Goal: Task Accomplishment & Management: Manage account settings

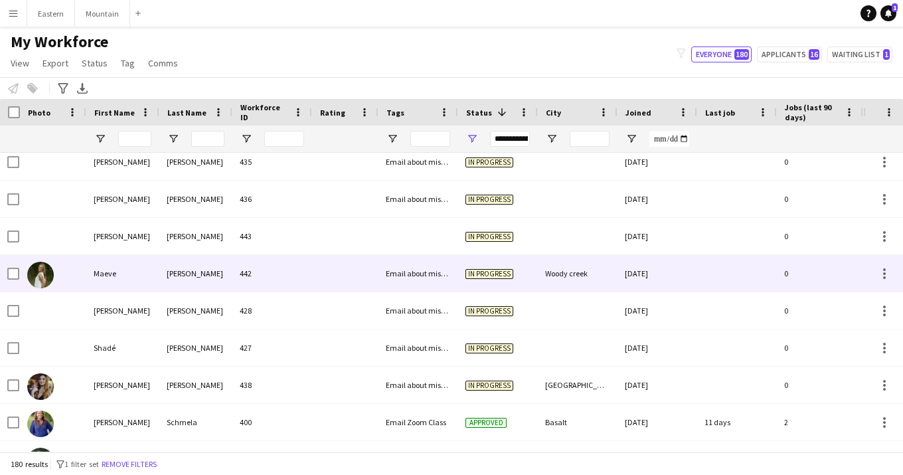
scroll to position [0, 1]
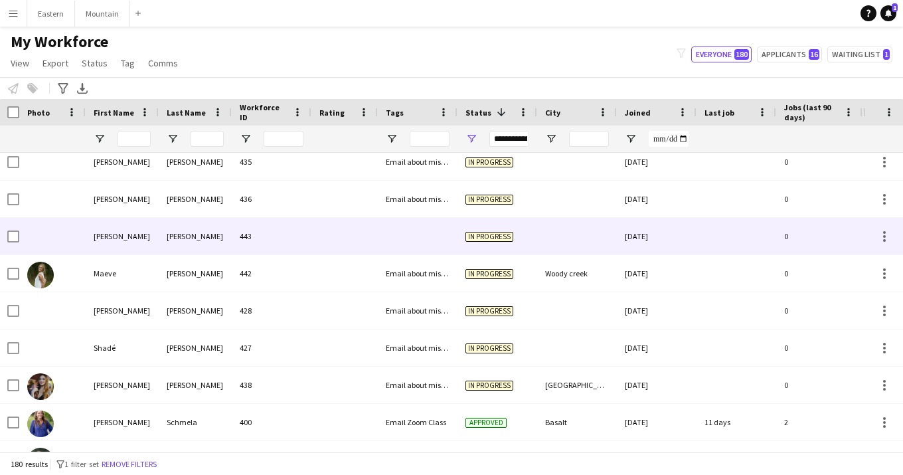
click at [404, 239] on div at bounding box center [418, 236] width 80 height 37
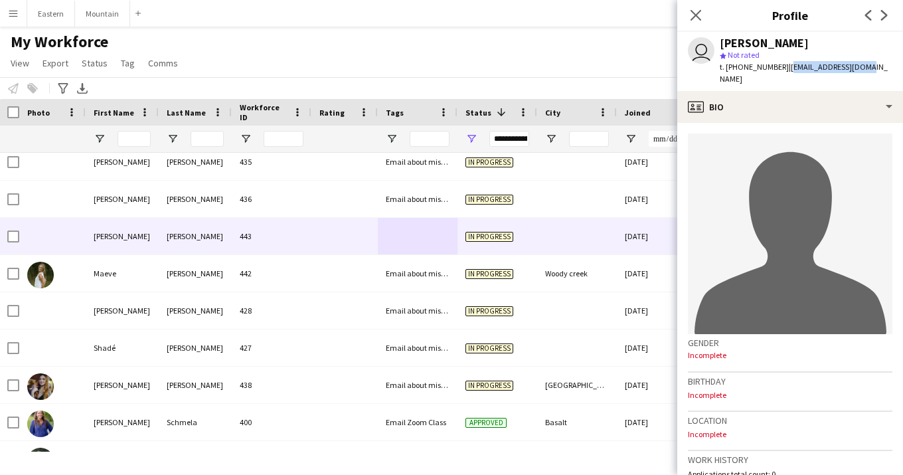
drag, startPoint x: 780, startPoint y: 69, endPoint x: 857, endPoint y: 68, distance: 77.0
click at [857, 68] on div "user [PERSON_NAME] star Not rated t. [PHONE_NUMBER] | [EMAIL_ADDRESS][DOMAIN_NA…" at bounding box center [790, 61] width 226 height 59
copy span "[EMAIL_ADDRESS][DOMAIN_NAME]"
click at [697, 17] on icon at bounding box center [695, 15] width 13 height 13
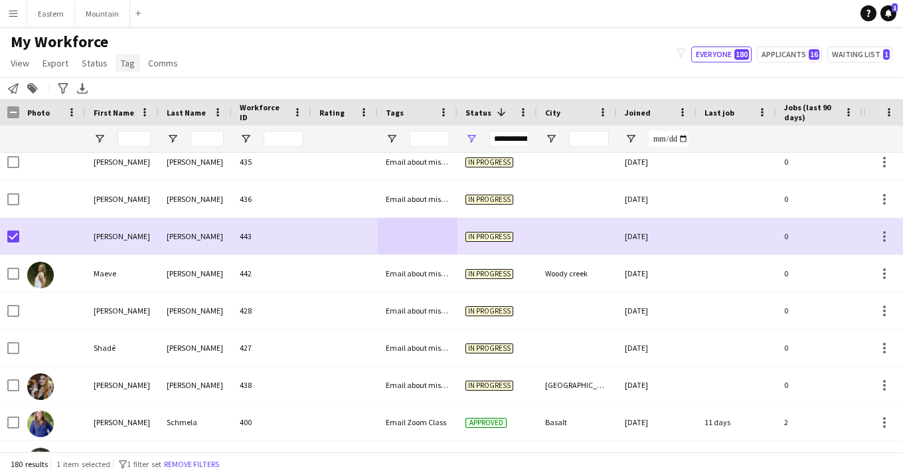
click at [125, 60] on span "Tag" at bounding box center [128, 63] width 14 height 12
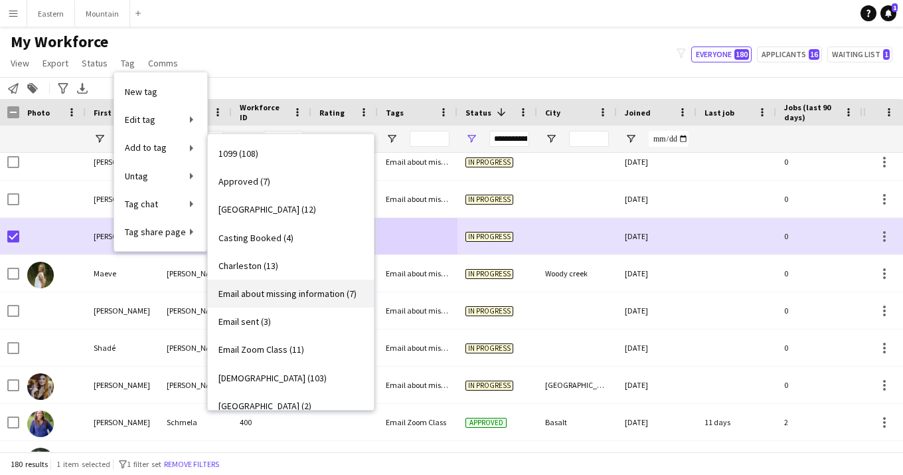
click at [261, 296] on span "Email about missing information (7)" at bounding box center [287, 294] width 138 height 12
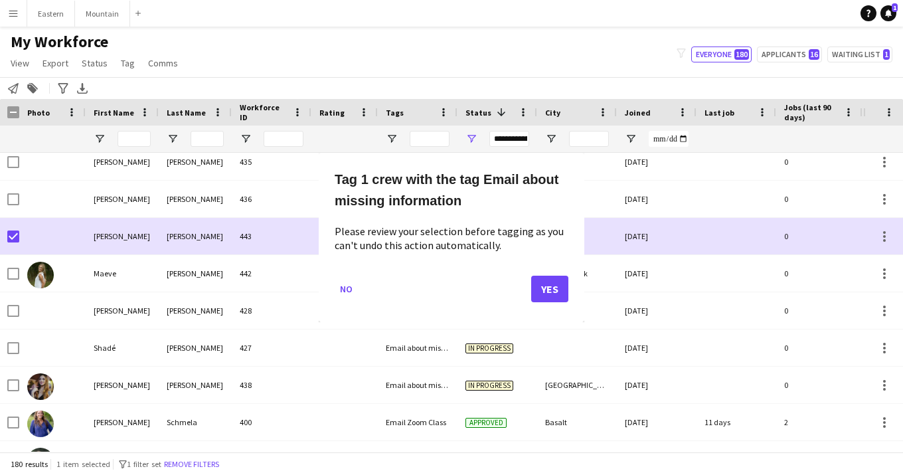
click at [553, 289] on button "Yes" at bounding box center [549, 289] width 37 height 27
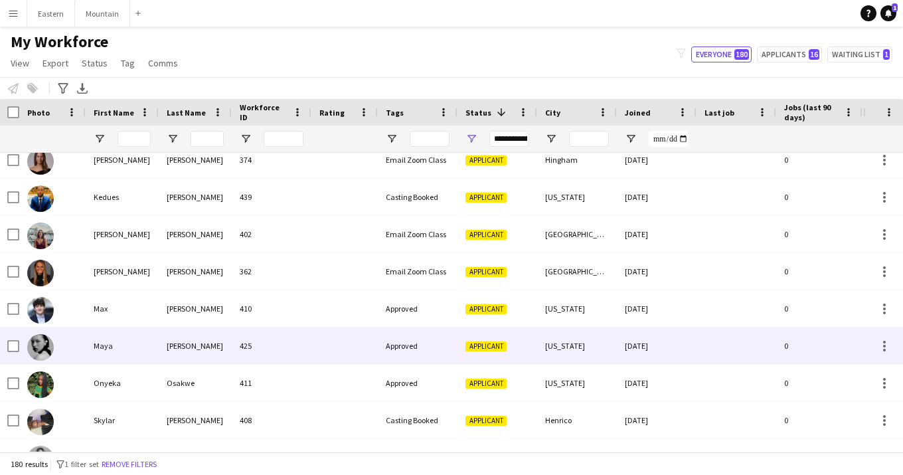
scroll to position [1969, 0]
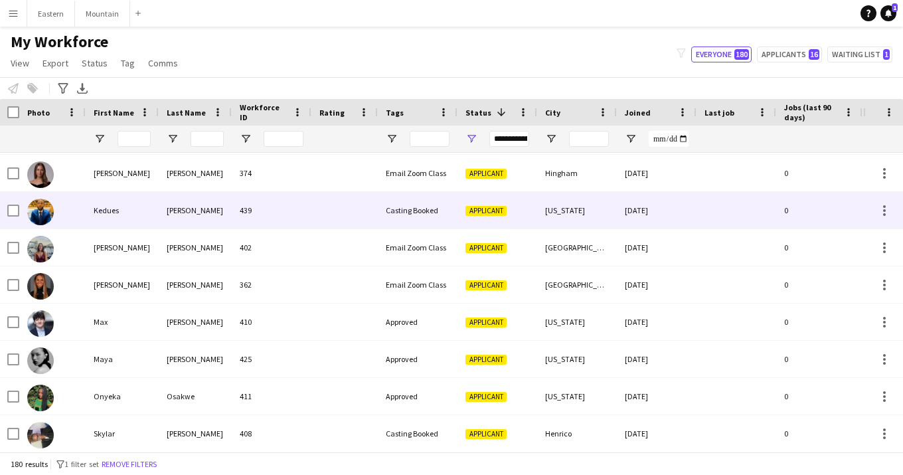
click at [187, 211] on div "[PERSON_NAME]" at bounding box center [195, 210] width 73 height 37
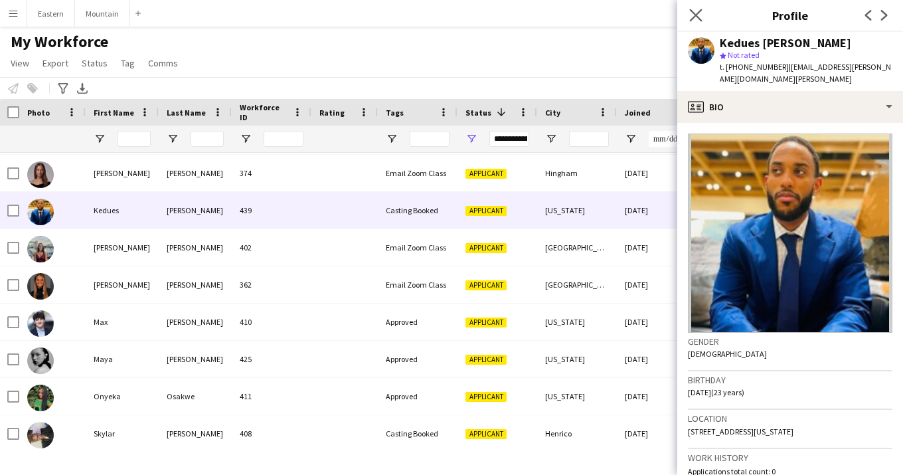
click at [689, 11] on app-icon "Close pop-in" at bounding box center [696, 15] width 19 height 19
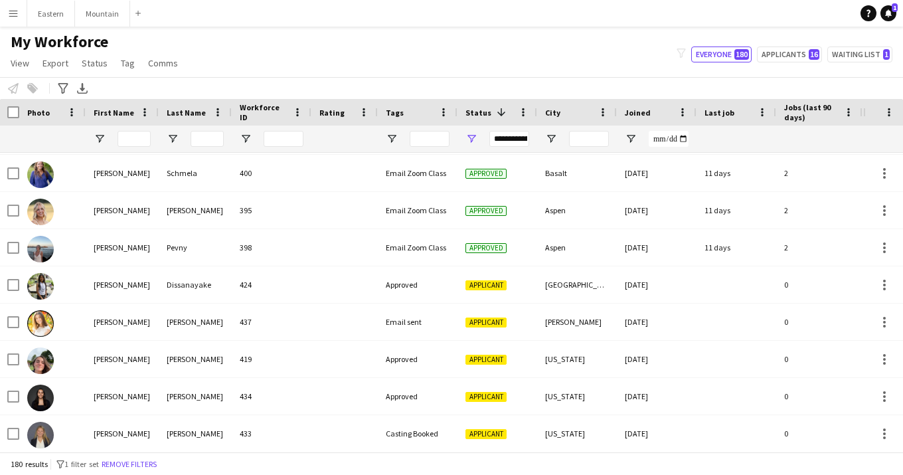
scroll to position [0, 0]
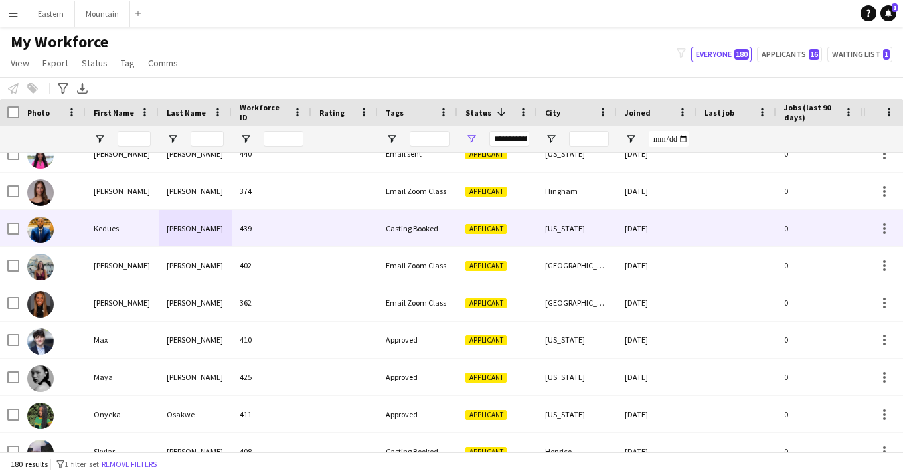
click at [284, 231] on div "439" at bounding box center [272, 228] width 80 height 37
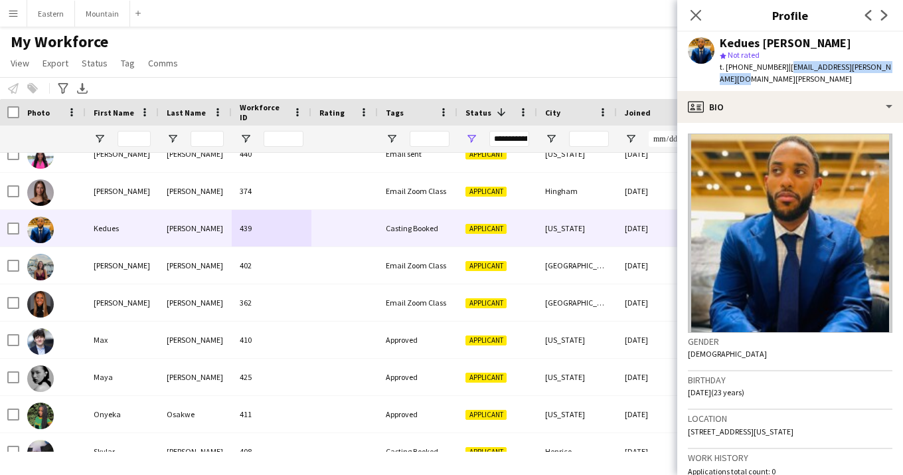
drag, startPoint x: 780, startPoint y: 67, endPoint x: 808, endPoint y: 82, distance: 31.2
click at [808, 83] on div "t. [PHONE_NUMBER] | [EMAIL_ADDRESS][PERSON_NAME][DOMAIN_NAME][PERSON_NAME]" at bounding box center [806, 73] width 173 height 24
copy span "[EMAIL_ADDRESS][PERSON_NAME][DOMAIN_NAME][PERSON_NAME]"
click at [877, 61] on div "t. [PHONE_NUMBER] | [EMAIL_ADDRESS][PERSON_NAME][DOMAIN_NAME][PERSON_NAME]" at bounding box center [806, 73] width 173 height 24
copy span "[EMAIL_ADDRESS][PERSON_NAME][DOMAIN_NAME][PERSON_NAME]"
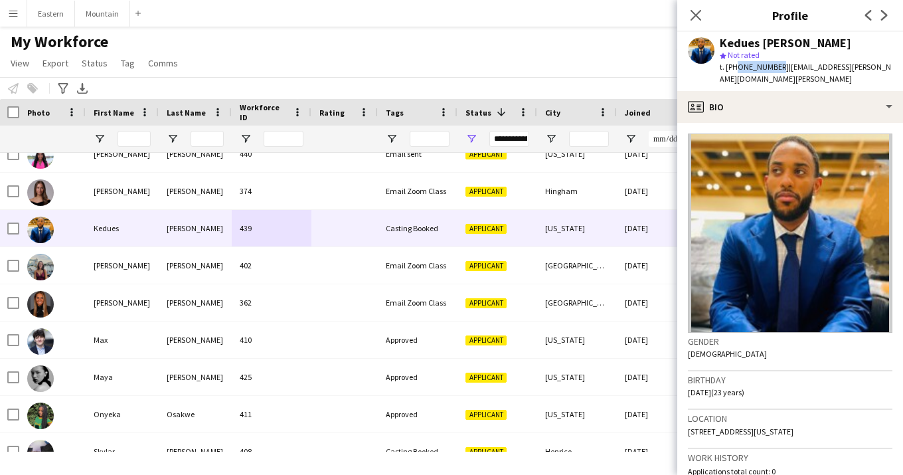
drag, startPoint x: 734, startPoint y: 69, endPoint x: 774, endPoint y: 70, distance: 39.9
click at [774, 70] on span "t. [PHONE_NUMBER]" at bounding box center [754, 67] width 69 height 10
copy span "6517570803"
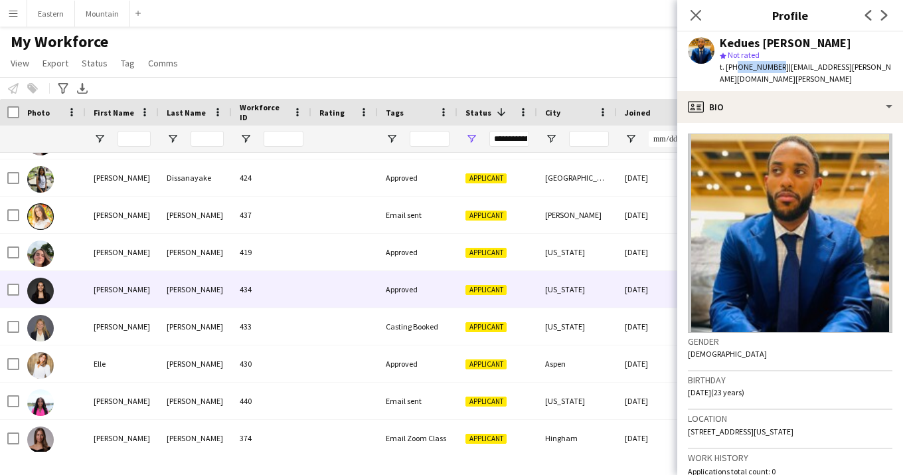
scroll to position [1640, 0]
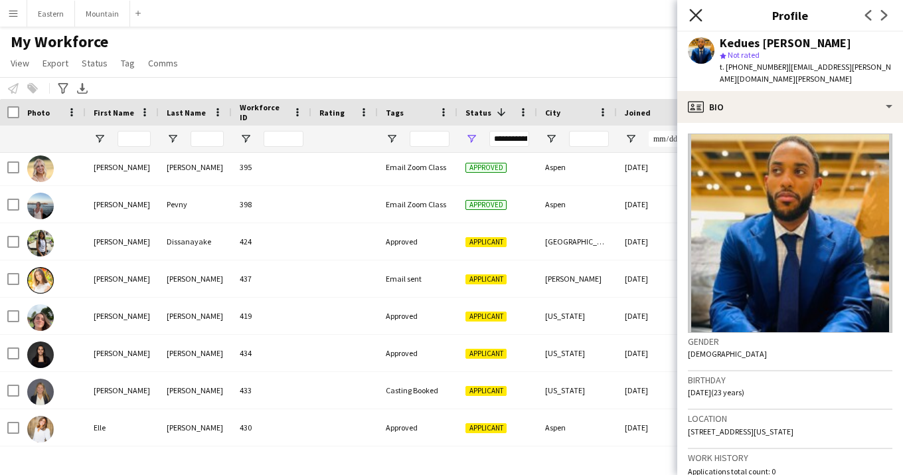
click at [701, 11] on icon at bounding box center [695, 15] width 13 height 13
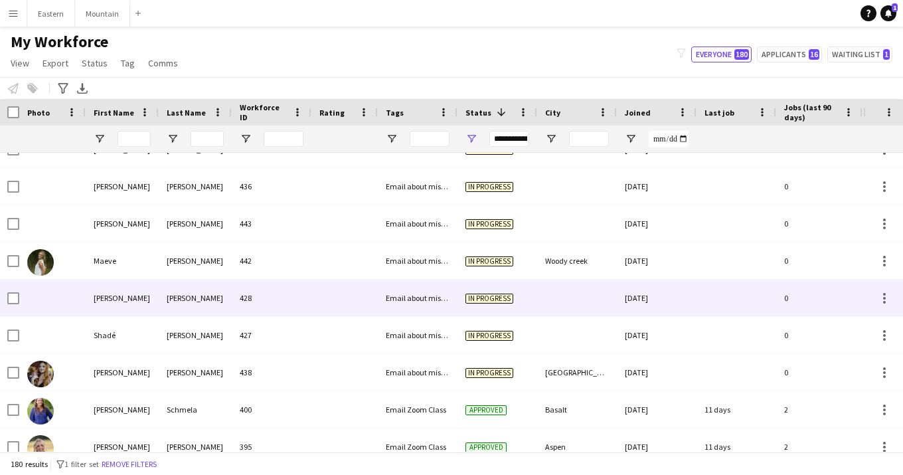
scroll to position [1357, 0]
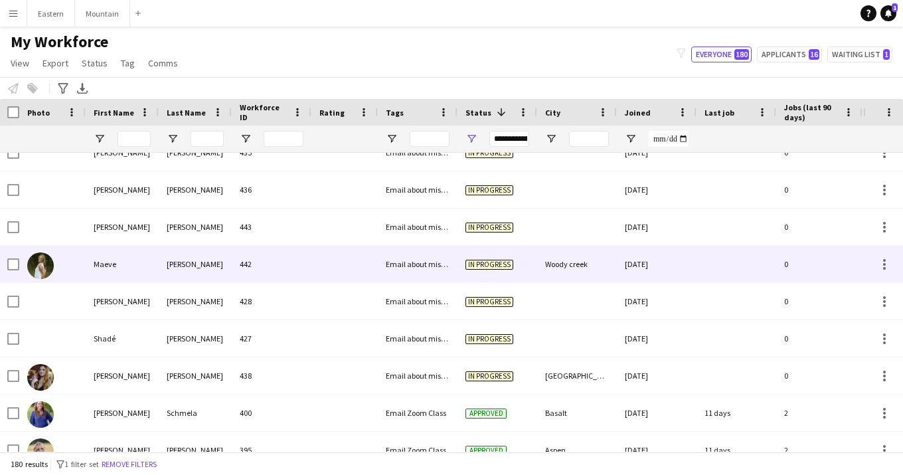
click at [334, 254] on div at bounding box center [344, 264] width 66 height 37
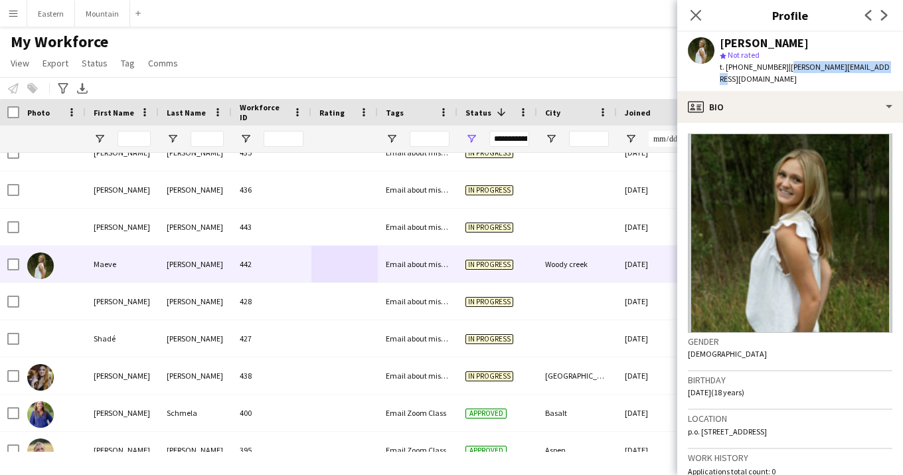
drag, startPoint x: 780, startPoint y: 68, endPoint x: 875, endPoint y: 69, distance: 95.0
click at [875, 70] on div "[PERSON_NAME] star Not rated t. [PHONE_NUMBER] | [PERSON_NAME][EMAIL_ADDRESS][D…" at bounding box center [790, 61] width 226 height 59
copy span "[PERSON_NAME][EMAIL_ADDRESS][DOMAIN_NAME]"
drag, startPoint x: 735, startPoint y: 69, endPoint x: 774, endPoint y: 70, distance: 39.2
click at [774, 70] on span "t. [PHONE_NUMBER]" at bounding box center [754, 67] width 69 height 10
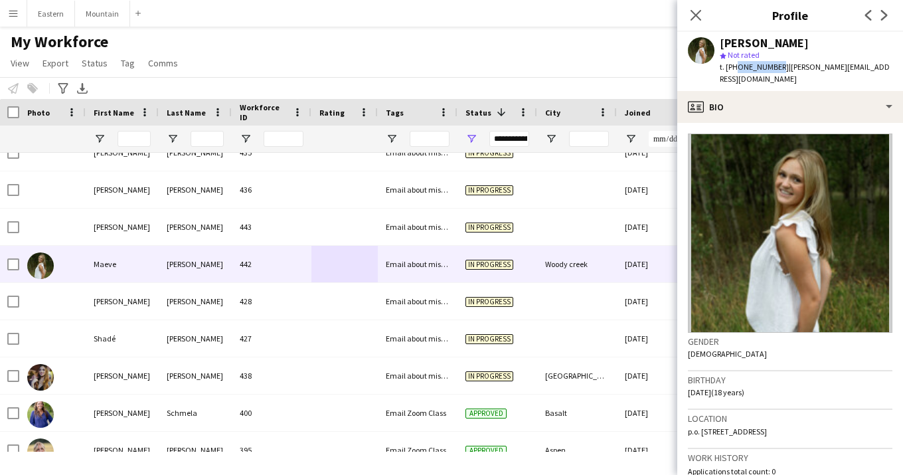
copy span "9707100632"
click at [696, 13] on icon "Close pop-in" at bounding box center [695, 15] width 13 height 13
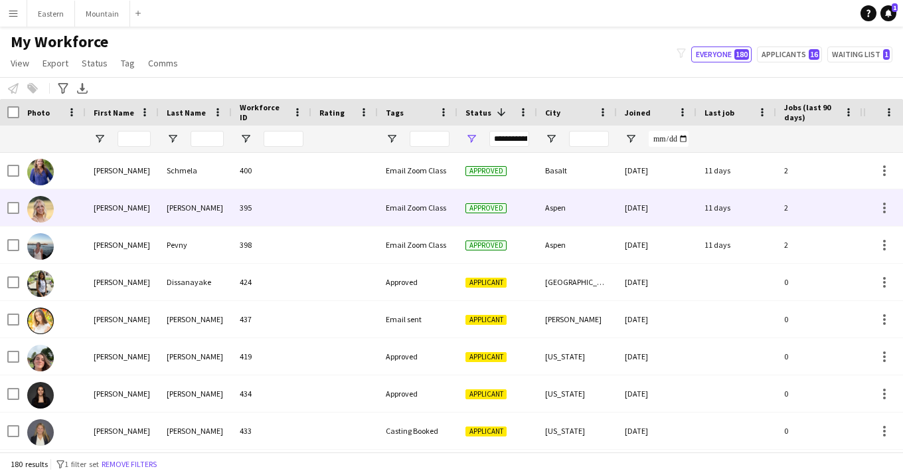
scroll to position [1600, 0]
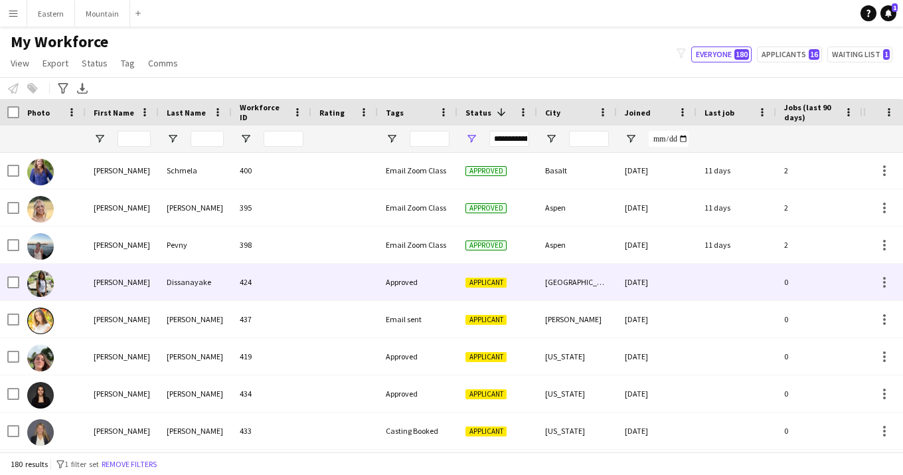
click at [324, 294] on div at bounding box center [344, 282] width 66 height 37
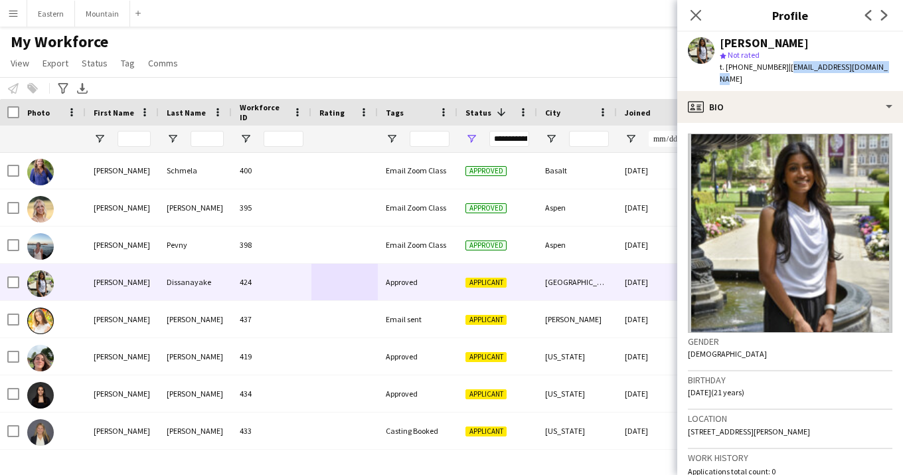
drag, startPoint x: 780, startPoint y: 67, endPoint x: 889, endPoint y: 70, distance: 109.6
click at [889, 70] on app-profile-header "[PERSON_NAME] star Not rated t. [PHONE_NUMBER] | [EMAIL_ADDRESS][DOMAIN_NAME]" at bounding box center [790, 61] width 226 height 59
copy span "[EMAIL_ADDRESS][DOMAIN_NAME]"
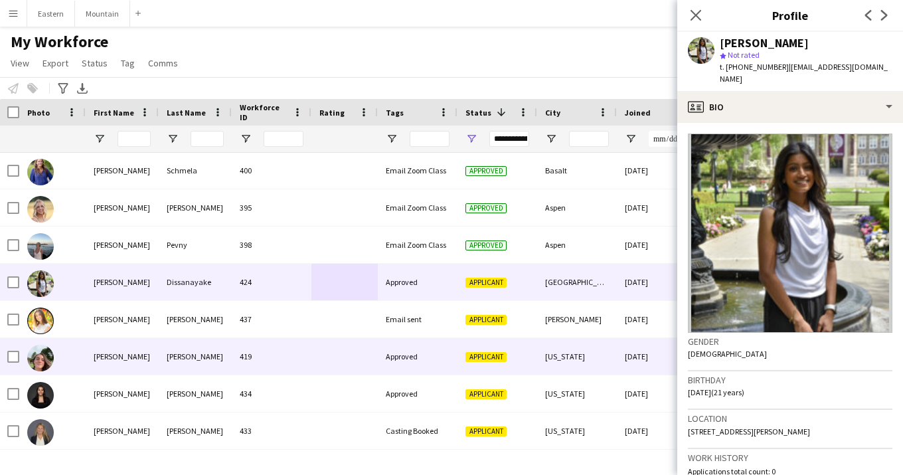
click at [290, 351] on div "419" at bounding box center [272, 356] width 80 height 37
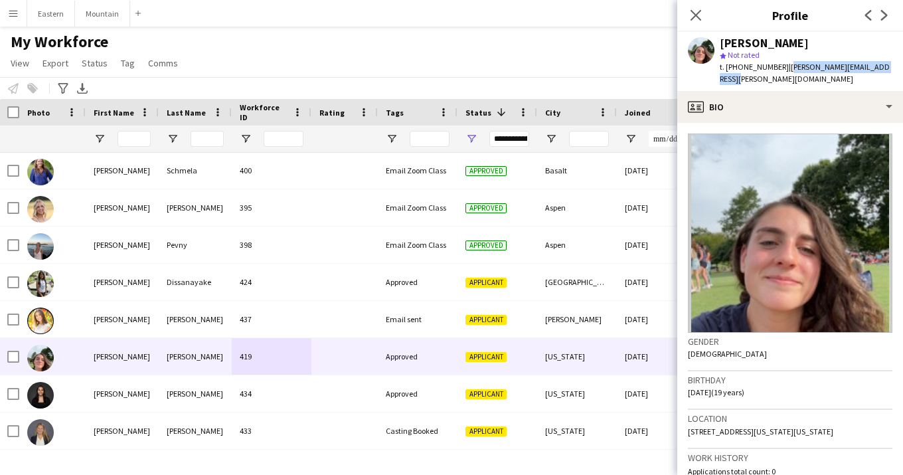
drag, startPoint x: 780, startPoint y: 68, endPoint x: 883, endPoint y: 72, distance: 102.4
copy span "[PERSON_NAME][EMAIL_ADDRESS][PERSON_NAME][DOMAIN_NAME]"
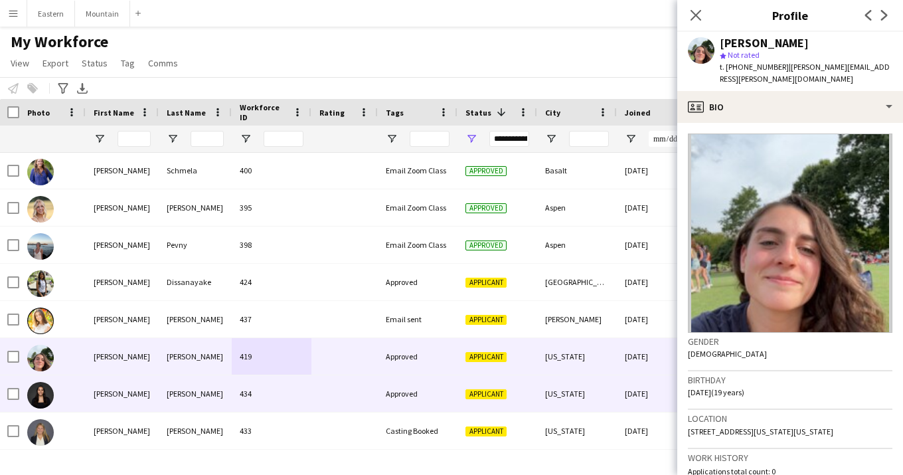
click at [409, 394] on div "Approved" at bounding box center [418, 393] width 80 height 37
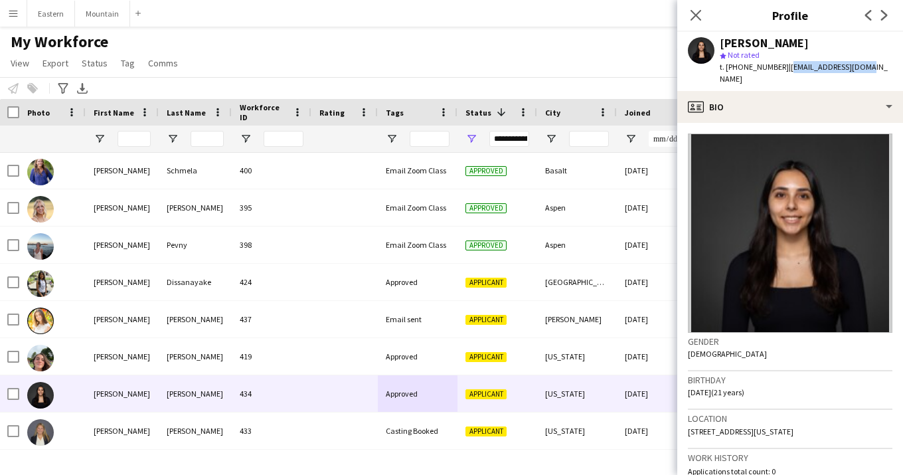
drag, startPoint x: 780, startPoint y: 67, endPoint x: 863, endPoint y: 67, distance: 83.7
click at [863, 67] on div "[PERSON_NAME] star Not rated t. [PHONE_NUMBER] | [EMAIL_ADDRESS][DOMAIN_NAME]" at bounding box center [790, 61] width 226 height 59
copy span "[EMAIL_ADDRESS][DOMAIN_NAME]"
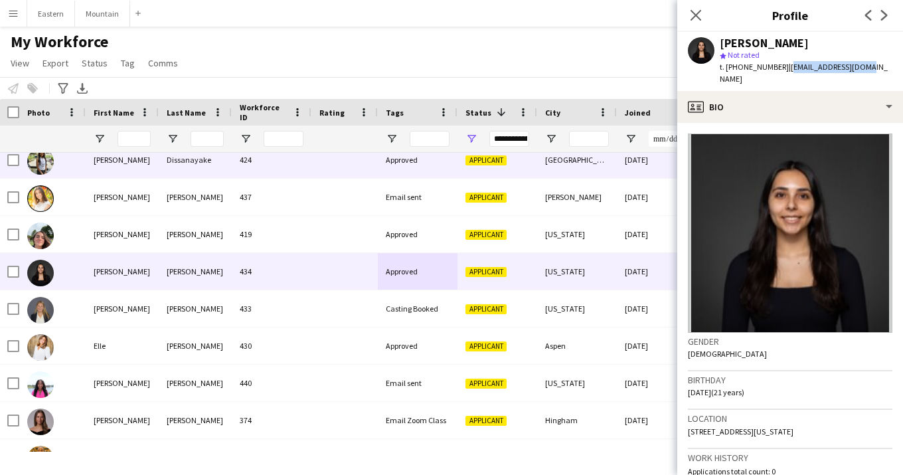
scroll to position [1733, 0]
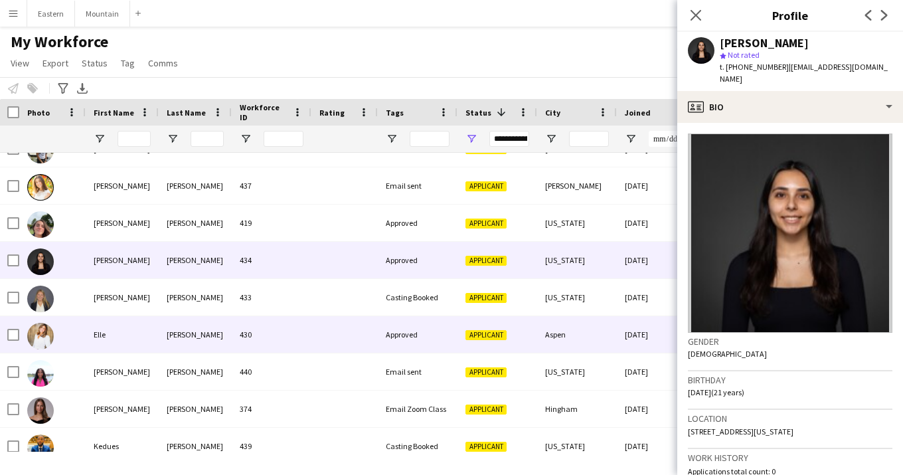
click at [404, 333] on div "Approved" at bounding box center [418, 334] width 80 height 37
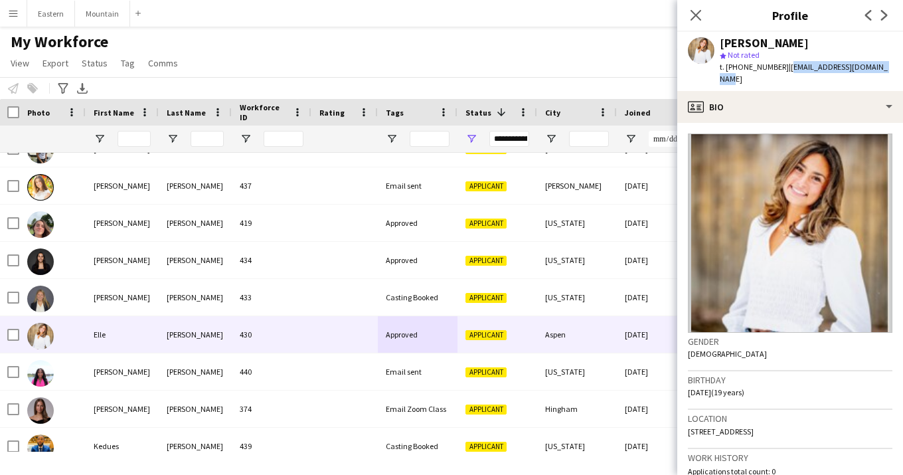
drag, startPoint x: 778, startPoint y: 69, endPoint x: 900, endPoint y: 68, distance: 121.5
click at [900, 68] on app-profile-header "[PERSON_NAME] star Not rated t. [PHONE_NUMBER] | [EMAIL_ADDRESS][DOMAIN_NAME]" at bounding box center [790, 61] width 226 height 59
copy span "[EMAIL_ADDRESS][DOMAIN_NAME]"
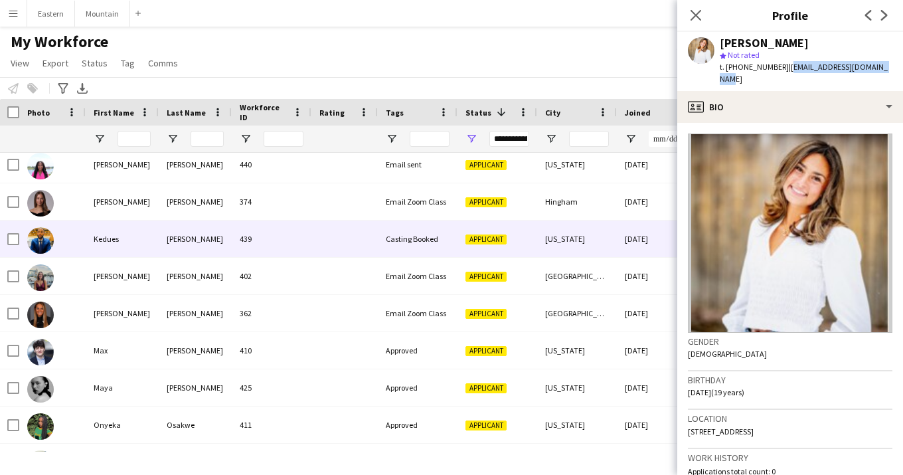
scroll to position [1941, 0]
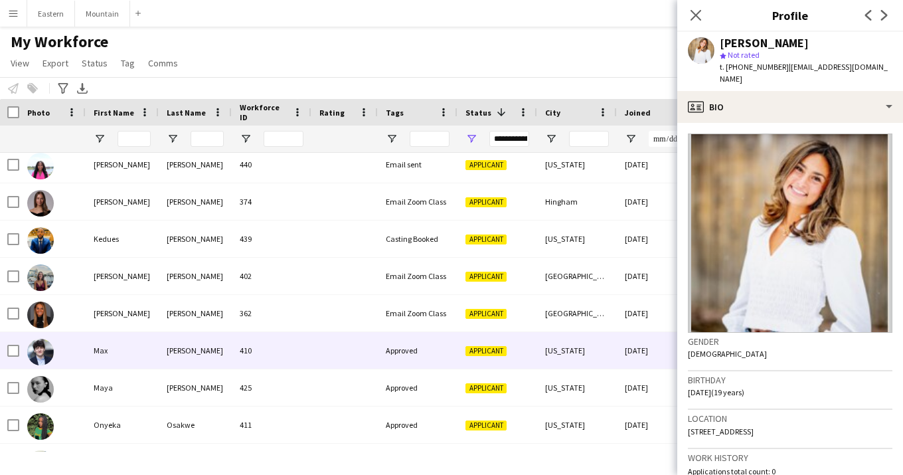
click at [306, 351] on div "410" at bounding box center [272, 350] width 80 height 37
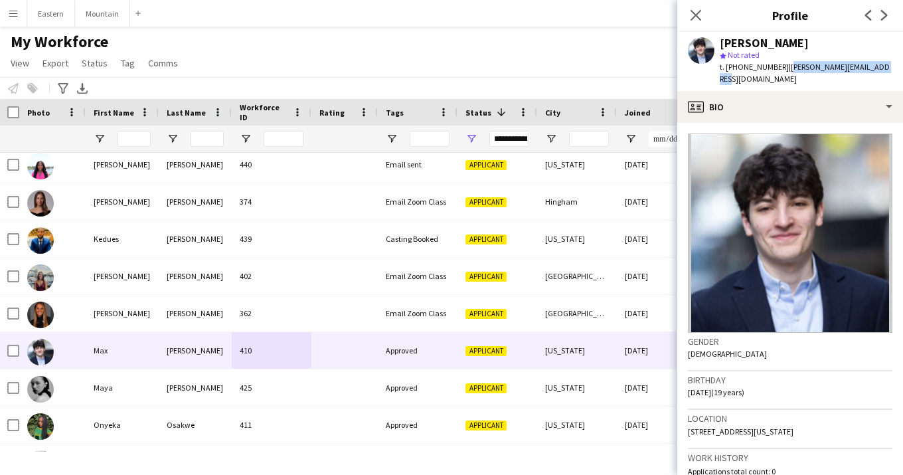
drag, startPoint x: 779, startPoint y: 69, endPoint x: 889, endPoint y: 65, distance: 109.7
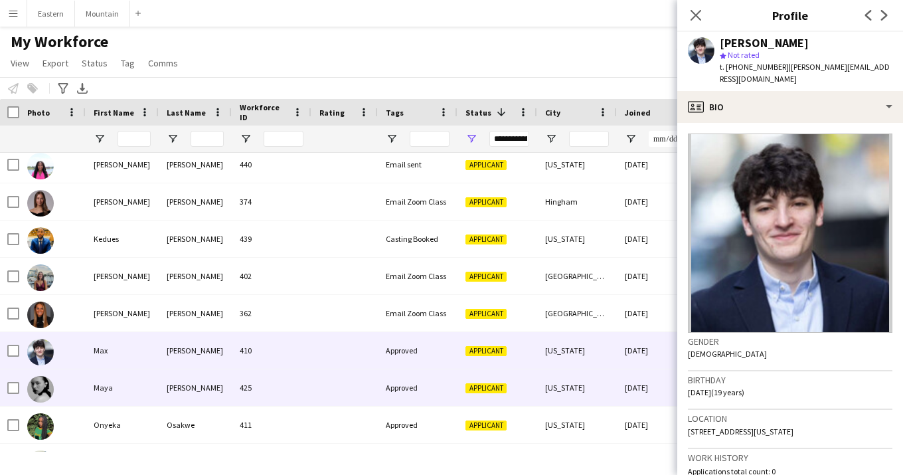
click at [336, 398] on div at bounding box center [344, 387] width 66 height 37
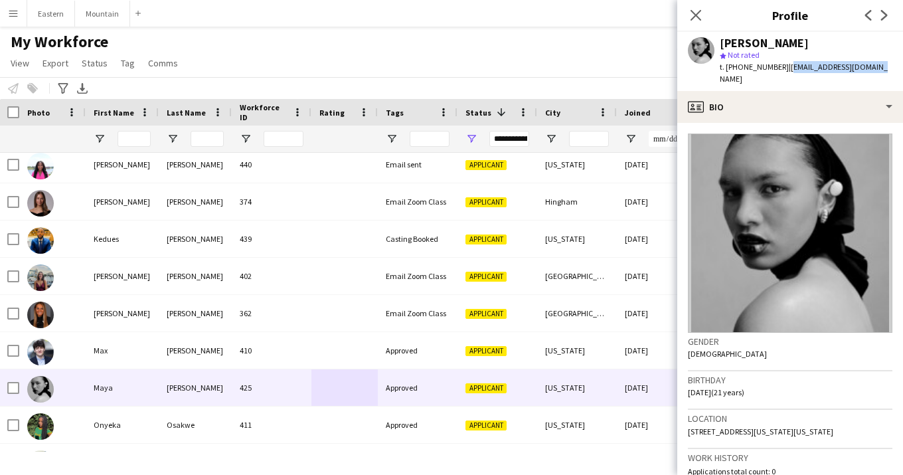
drag, startPoint x: 779, startPoint y: 65, endPoint x: 877, endPoint y: 66, distance: 98.3
click at [877, 66] on div "[PERSON_NAME] star Not rated t. [PHONE_NUMBER] | [EMAIL_ADDRESS][DOMAIN_NAME]" at bounding box center [790, 61] width 226 height 59
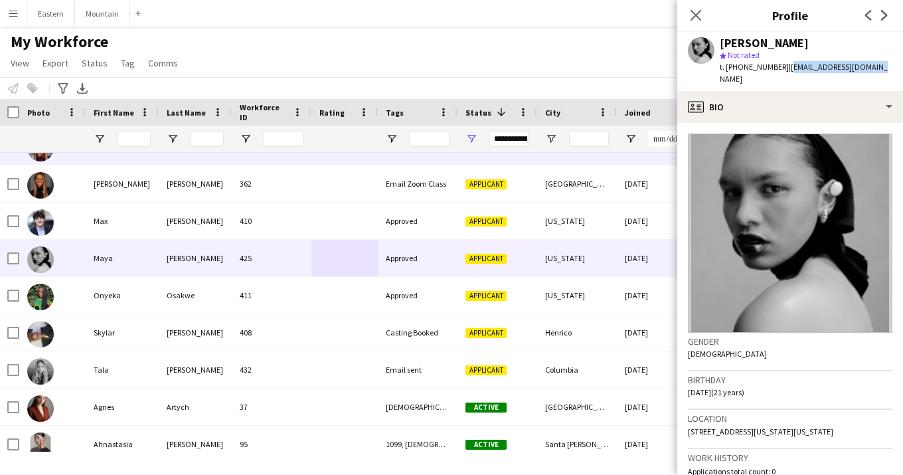
scroll to position [2073, 0]
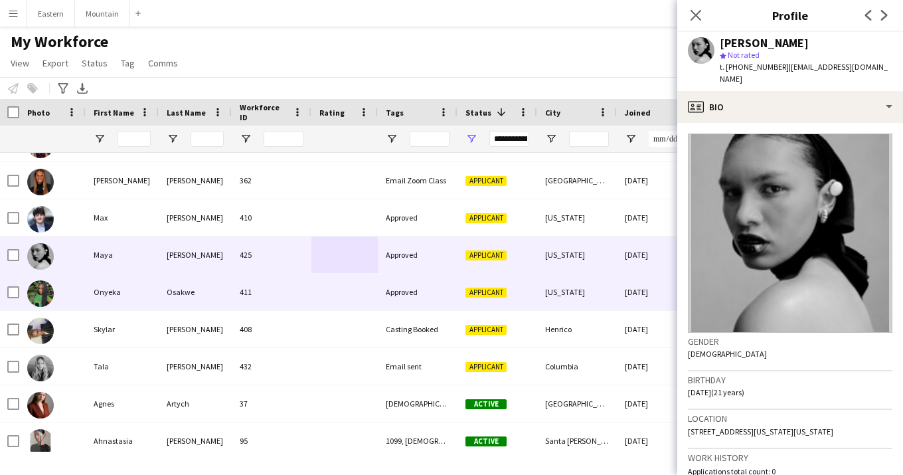
click at [329, 297] on div at bounding box center [344, 292] width 66 height 37
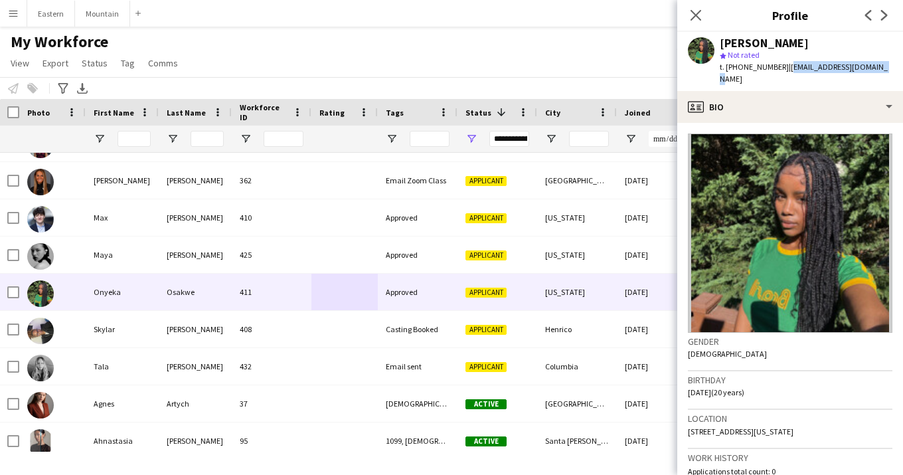
drag, startPoint x: 780, startPoint y: 68, endPoint x: 877, endPoint y: 68, distance: 97.6
click at [877, 68] on div "[PERSON_NAME] star Not rated t. [PHONE_NUMBER] | [EMAIL_ADDRESS][DOMAIN_NAME]" at bounding box center [790, 61] width 226 height 59
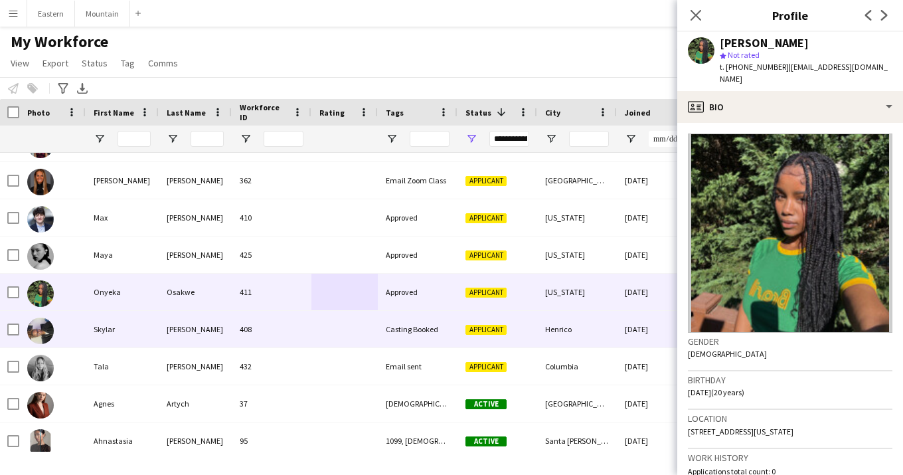
click at [324, 324] on div at bounding box center [344, 329] width 66 height 37
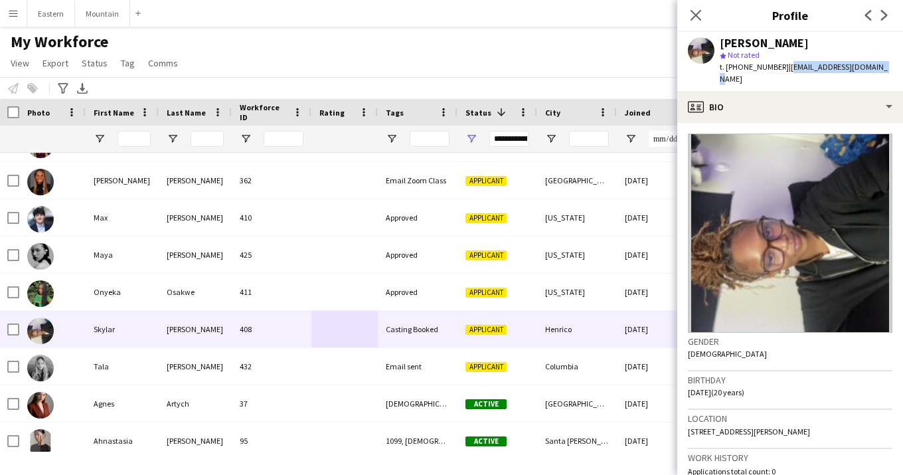
drag, startPoint x: 779, startPoint y: 67, endPoint x: 893, endPoint y: 66, distance: 113.6
click at [894, 66] on app-profile-header "[PERSON_NAME] star Not rated t. [PHONE_NUMBER] | [EMAIL_ADDRESS][DOMAIN_NAME]" at bounding box center [790, 61] width 226 height 59
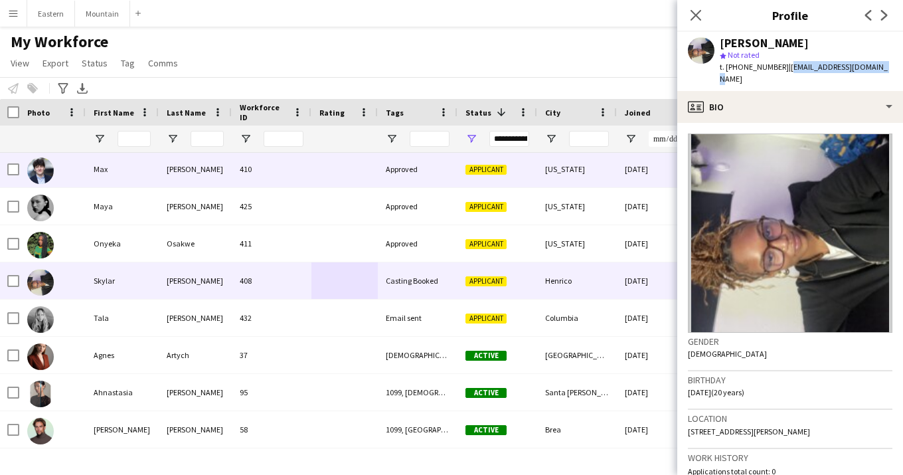
scroll to position [2122, 0]
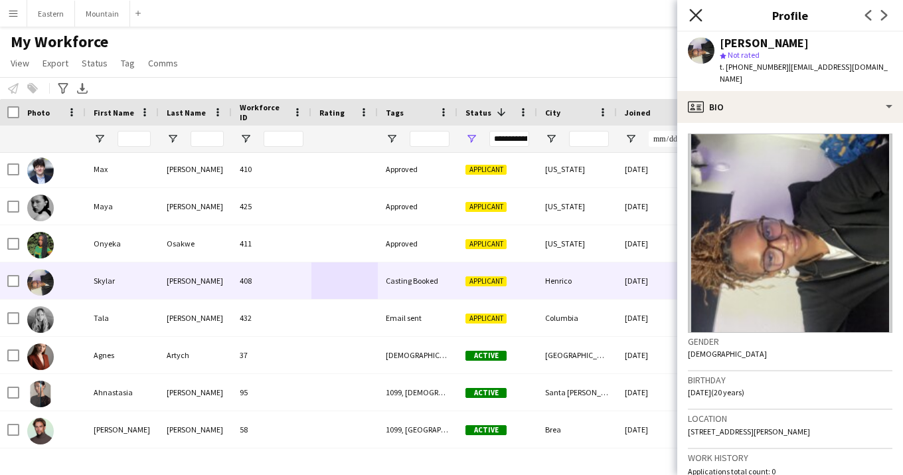
click at [697, 19] on icon "Close pop-in" at bounding box center [695, 15] width 13 height 13
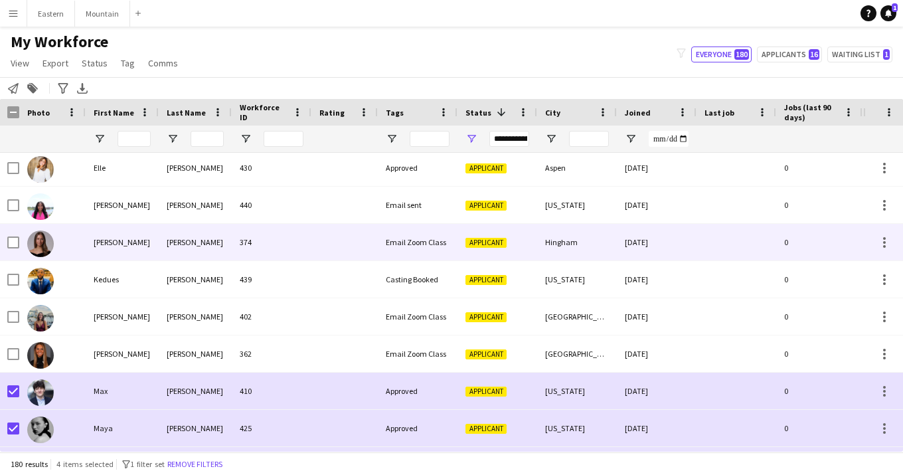
scroll to position [1890, 0]
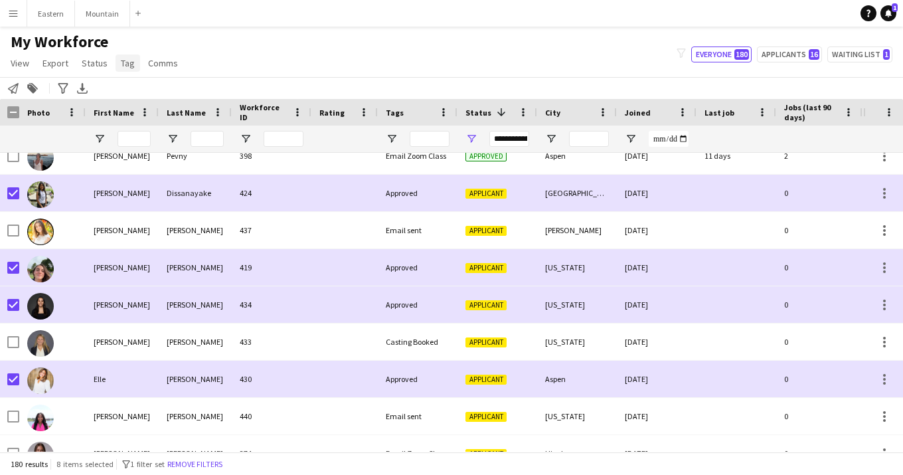
click at [129, 66] on span "Tag" at bounding box center [128, 63] width 14 height 12
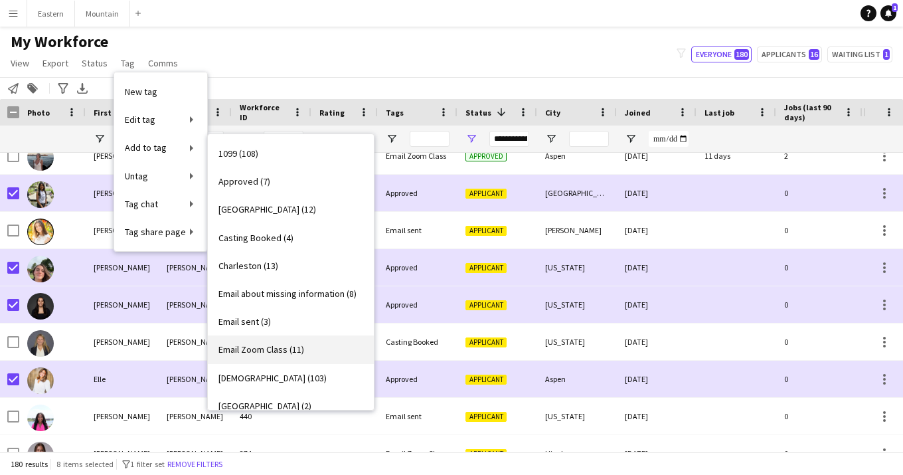
click at [303, 345] on span "Email Zoom Class (11)" at bounding box center [261, 349] width 86 height 12
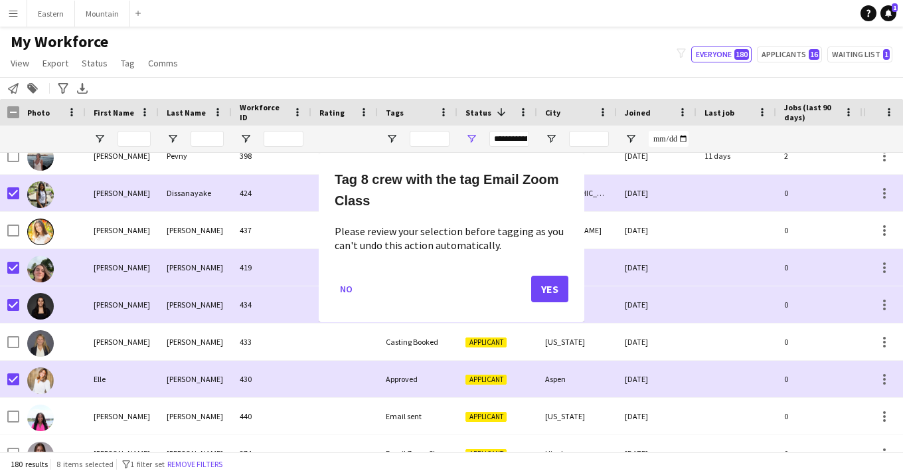
click at [545, 296] on button "Yes" at bounding box center [549, 289] width 37 height 27
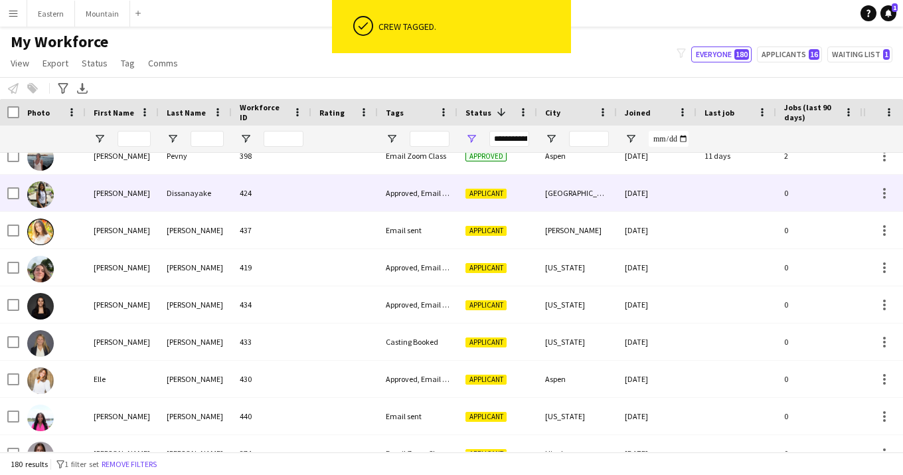
click at [410, 190] on div "Approved, Email Zoom Class" at bounding box center [418, 193] width 80 height 37
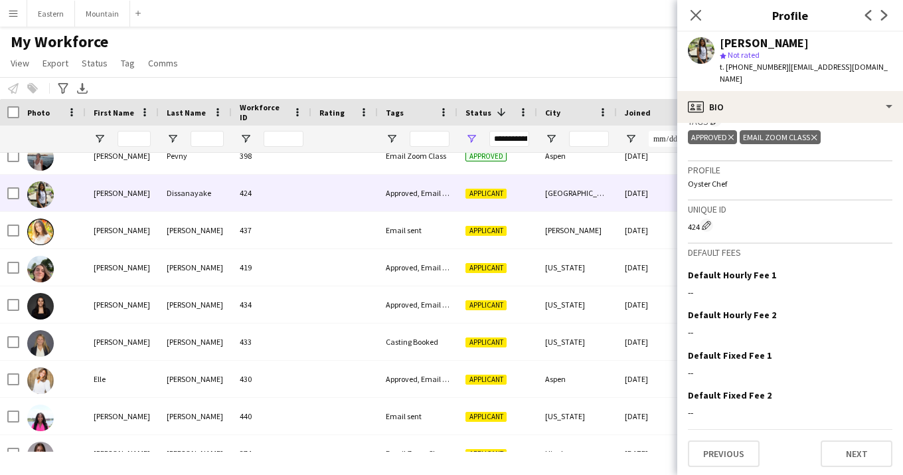
click at [731, 135] on icon at bounding box center [731, 137] width 5 height 5
click at [694, 12] on icon "Close pop-in" at bounding box center [695, 15] width 13 height 13
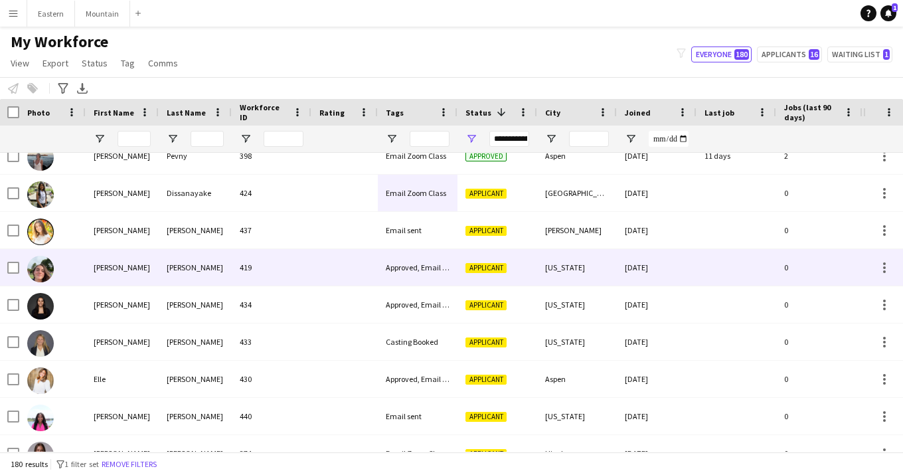
click at [418, 267] on div "Approved, Email Zoom Class" at bounding box center [418, 267] width 80 height 37
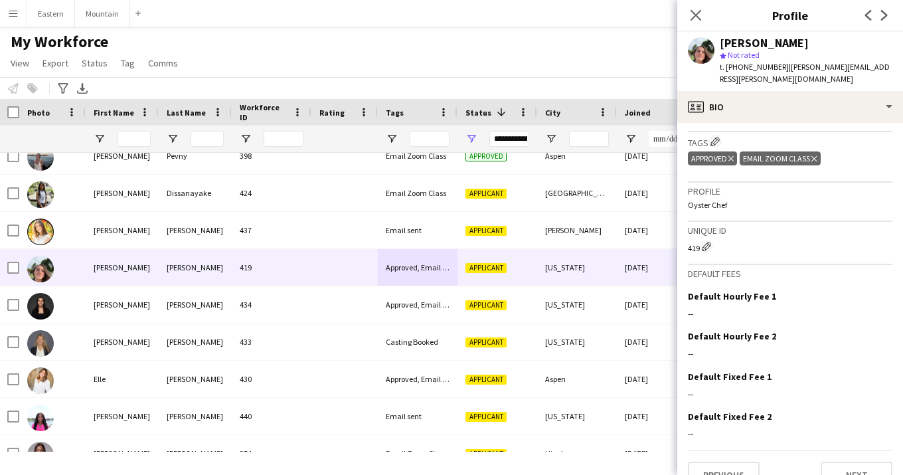
click at [734, 156] on icon at bounding box center [731, 158] width 5 height 5
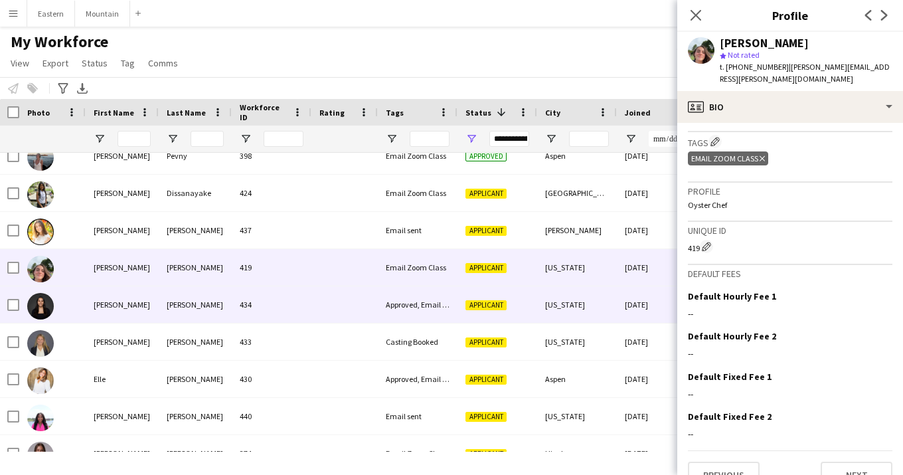
click at [421, 300] on div "Approved, Email Zoom Class" at bounding box center [418, 304] width 80 height 37
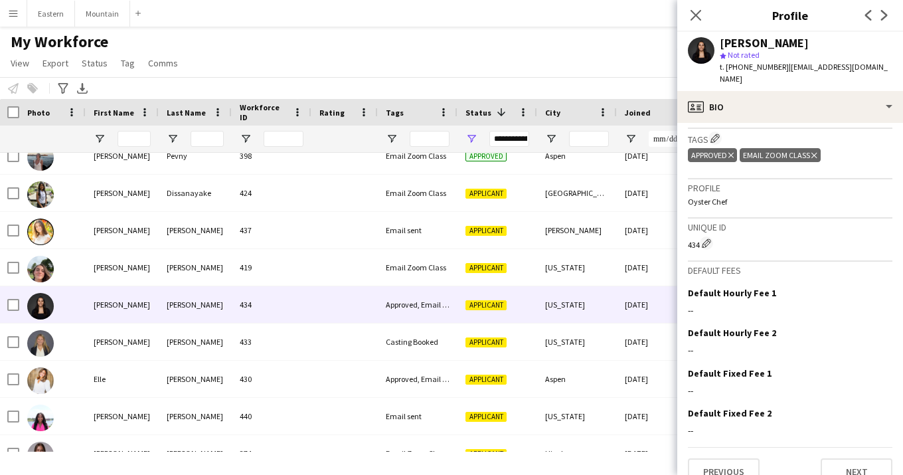
click at [732, 153] on icon at bounding box center [731, 155] width 5 height 5
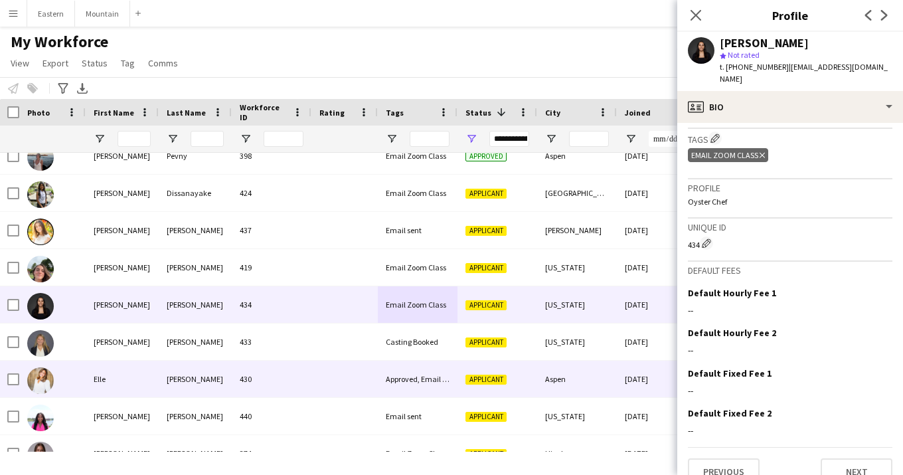
click at [416, 375] on div "Approved, Email Zoom Class" at bounding box center [418, 379] width 80 height 37
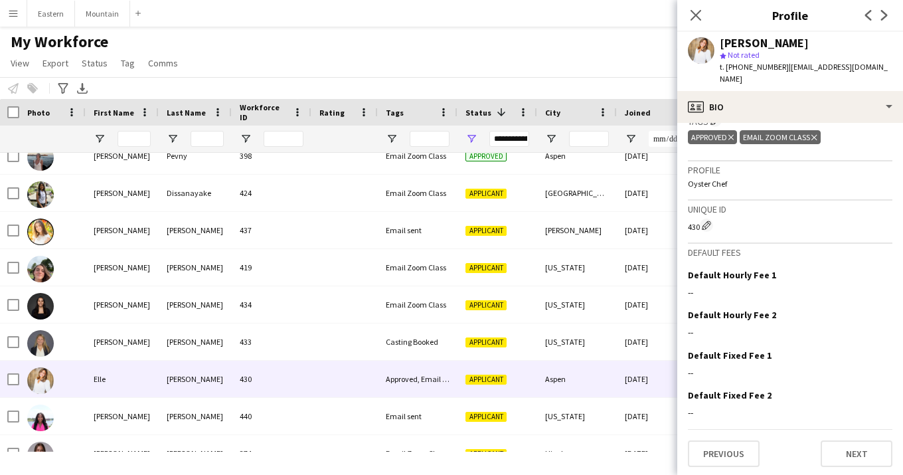
click at [733, 135] on icon at bounding box center [731, 137] width 5 height 5
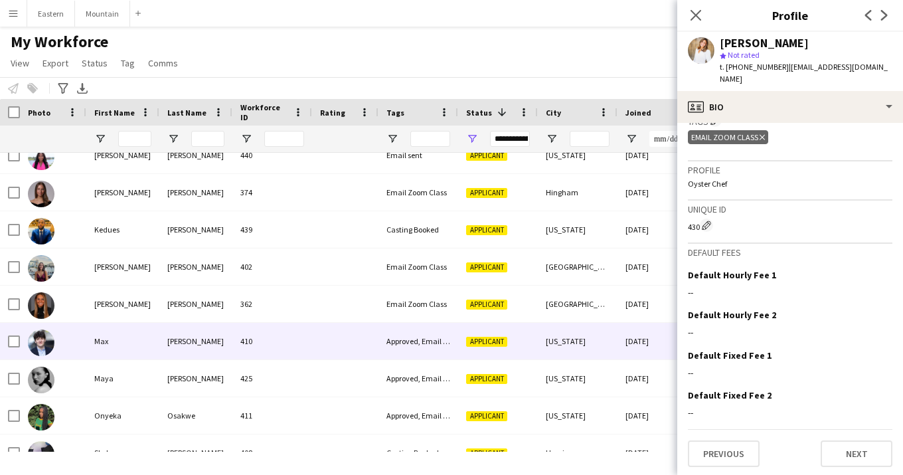
click at [415, 344] on div "Approved, Email Zoom Class" at bounding box center [419, 341] width 80 height 37
click at [731, 133] on icon "Delete tag" at bounding box center [731, 137] width 5 height 8
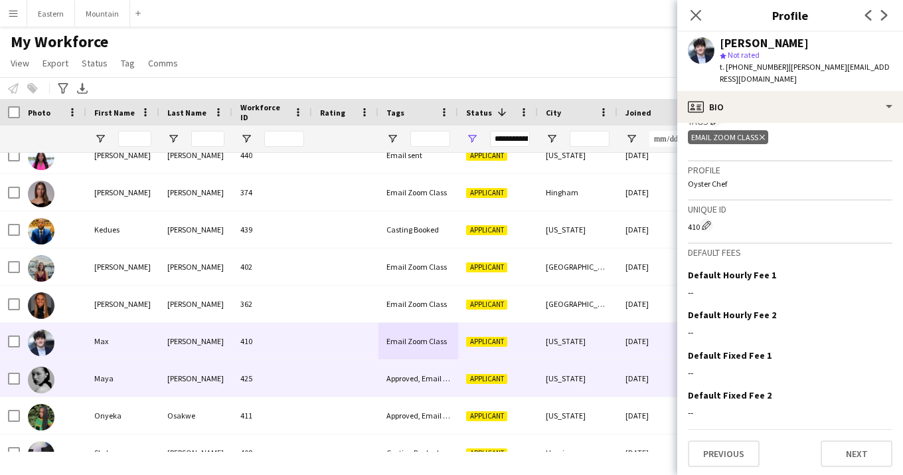
click at [416, 375] on div "Approved, Email Zoom Class" at bounding box center [419, 378] width 80 height 37
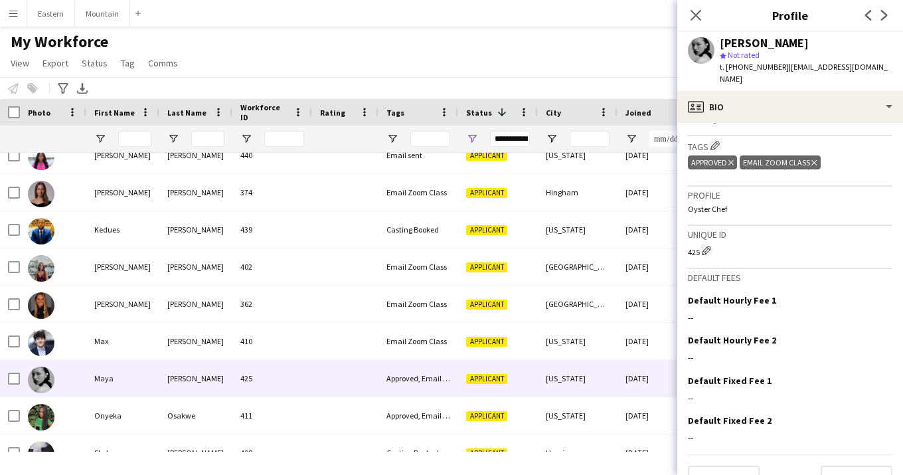
click at [730, 161] on icon "Delete tag" at bounding box center [731, 163] width 5 height 8
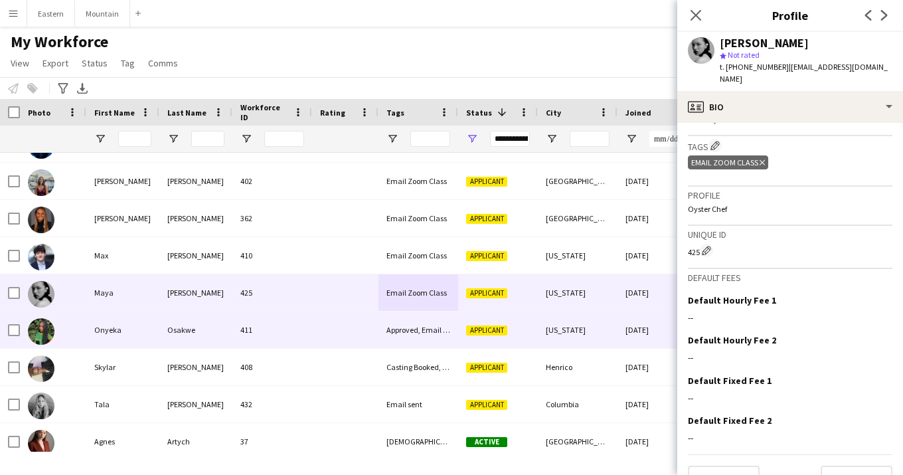
click at [436, 334] on div "Approved, Email Zoom Class" at bounding box center [419, 329] width 80 height 37
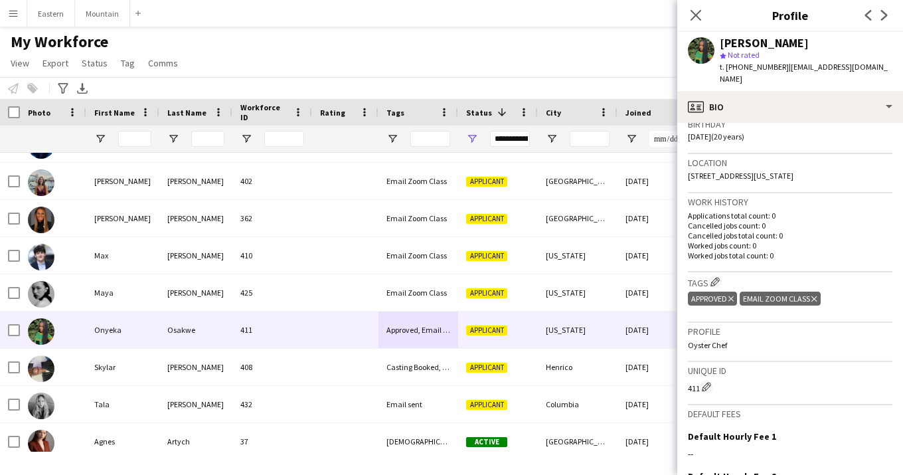
click at [732, 296] on icon at bounding box center [731, 298] width 5 height 5
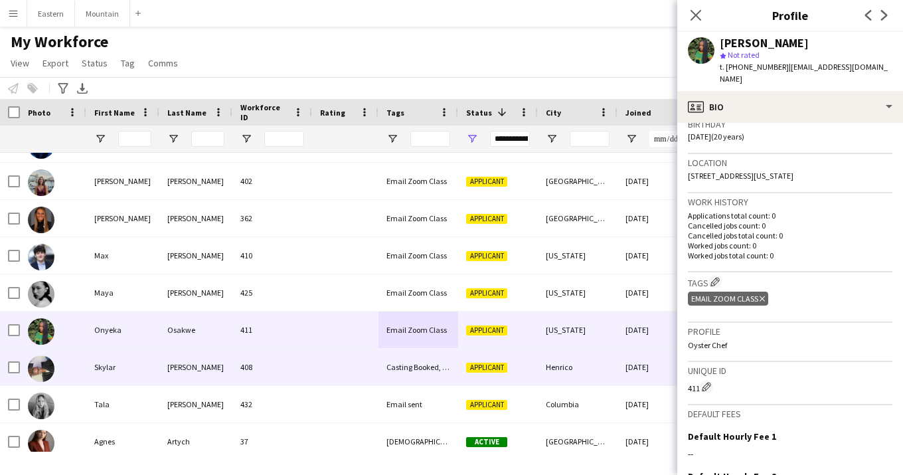
click at [402, 359] on div "Casting Booked, Email Zoom Class" at bounding box center [419, 367] width 80 height 37
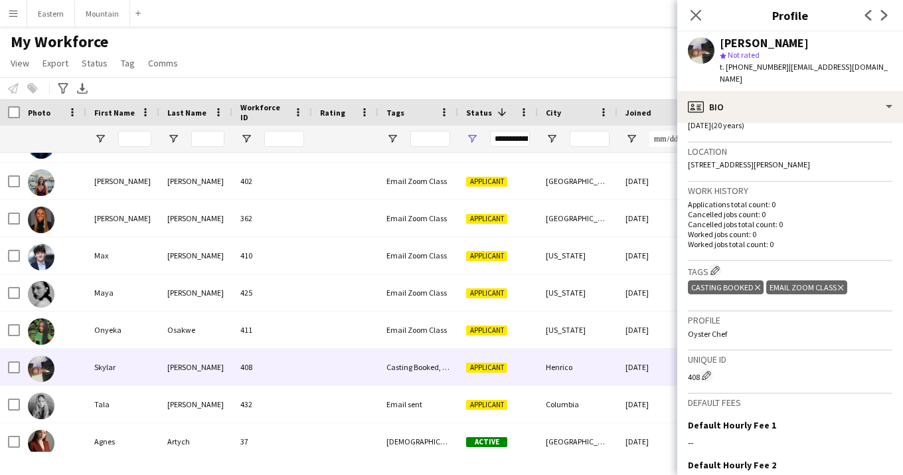
click at [755, 284] on icon "Delete tag" at bounding box center [757, 288] width 5 height 8
click at [697, 12] on icon "Close pop-in" at bounding box center [695, 15] width 13 height 13
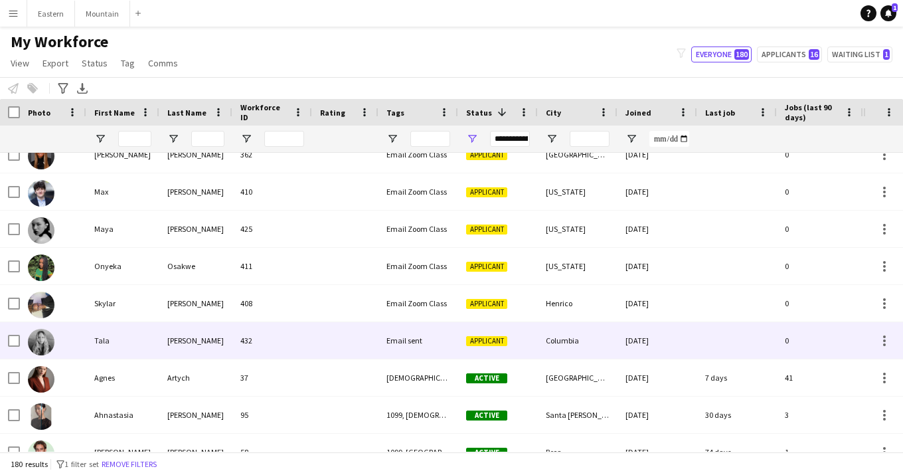
click at [360, 344] on div at bounding box center [345, 340] width 66 height 37
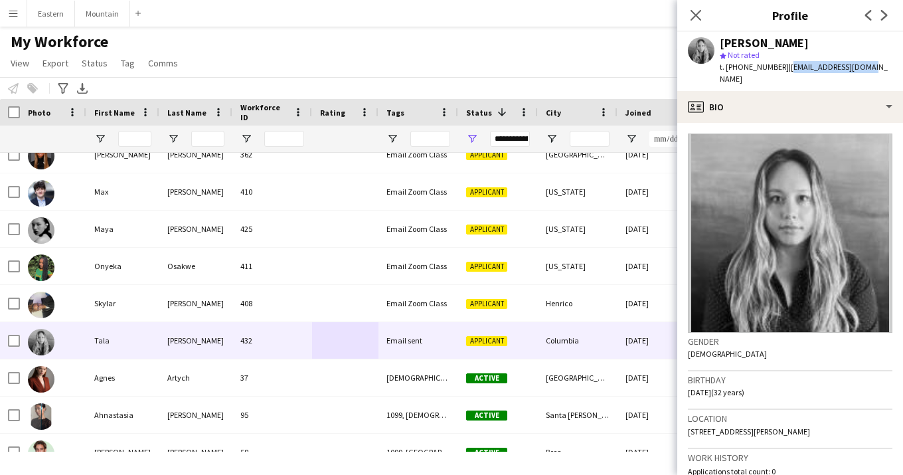
drag, startPoint x: 778, startPoint y: 67, endPoint x: 877, endPoint y: 68, distance: 98.3
click at [877, 68] on app-profile-header "[PERSON_NAME] star Not rated t. [PHONE_NUMBER] | [EMAIL_ADDRESS][DOMAIN_NAME]" at bounding box center [790, 61] width 226 height 59
click at [697, 9] on app-icon "Close pop-in" at bounding box center [696, 15] width 19 height 19
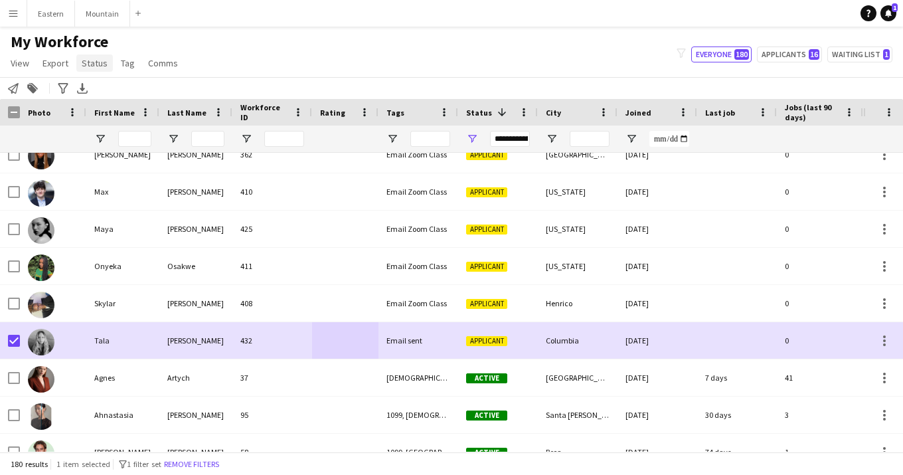
click at [97, 68] on span "Status" at bounding box center [95, 63] width 26 height 12
click at [96, 94] on span "Edit" at bounding box center [94, 92] width 15 height 12
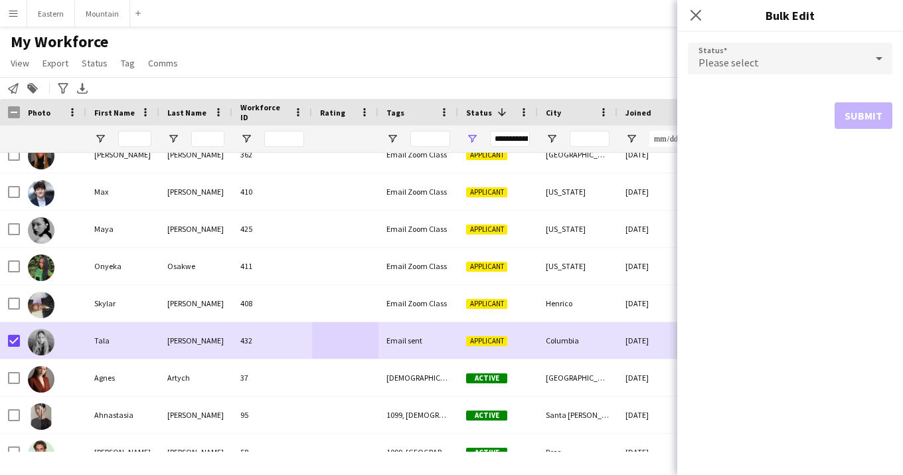
click at [739, 66] on span "Please select" at bounding box center [729, 62] width 60 height 13
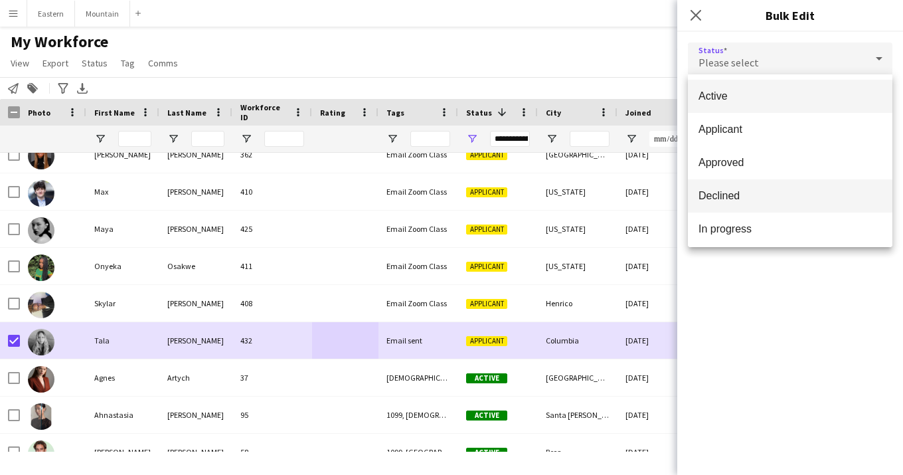
click at [735, 190] on span "Declined" at bounding box center [790, 195] width 183 height 13
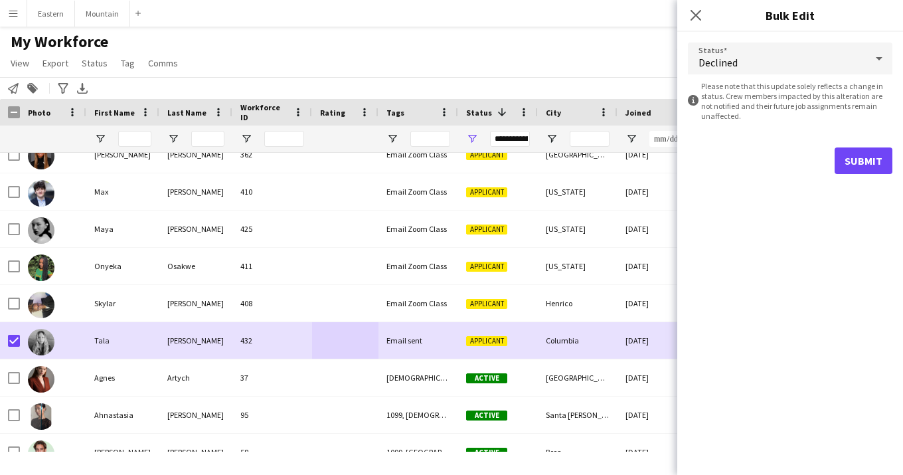
click at [851, 159] on button "Submit" at bounding box center [864, 160] width 58 height 27
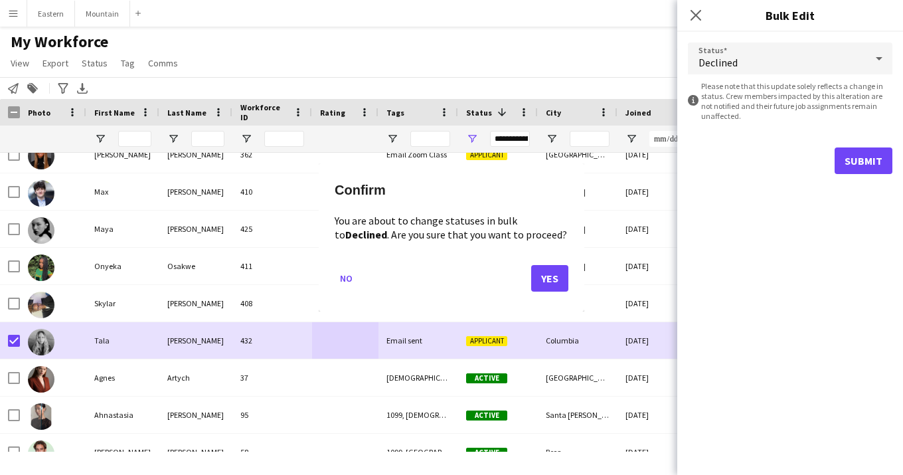
click at [562, 274] on button "Yes" at bounding box center [549, 278] width 37 height 27
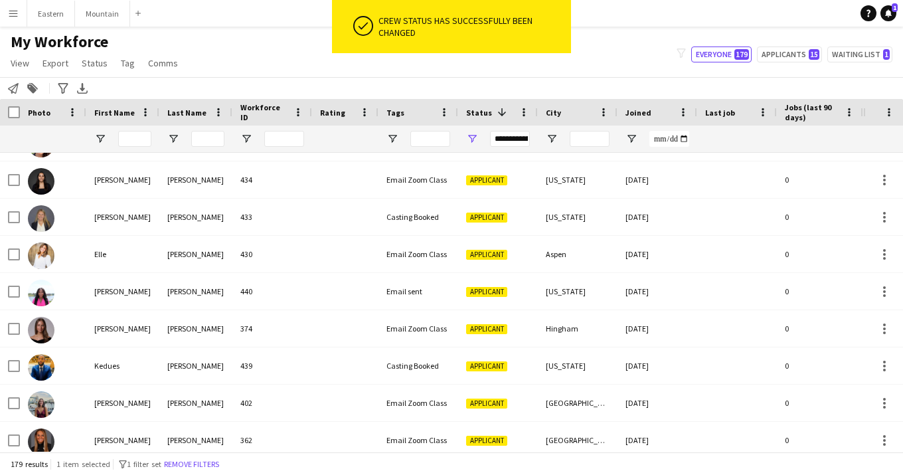
scroll to position [1816, 0]
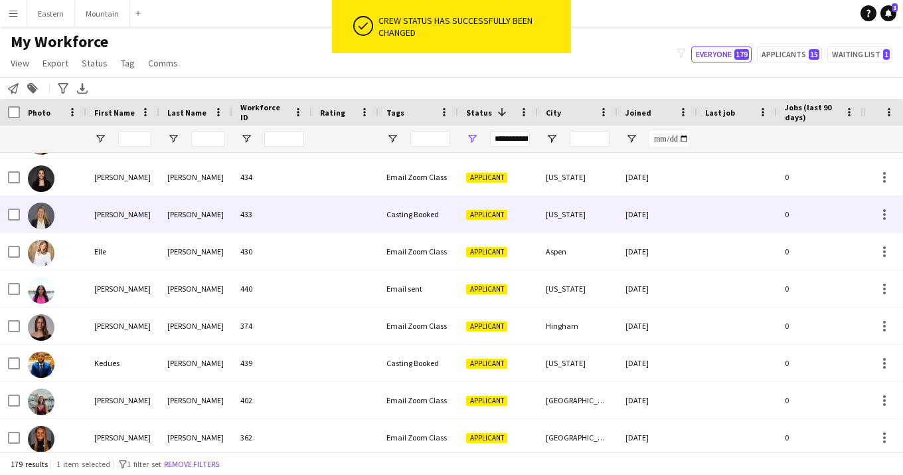
click at [145, 215] on div "[PERSON_NAME]" at bounding box center [122, 214] width 73 height 37
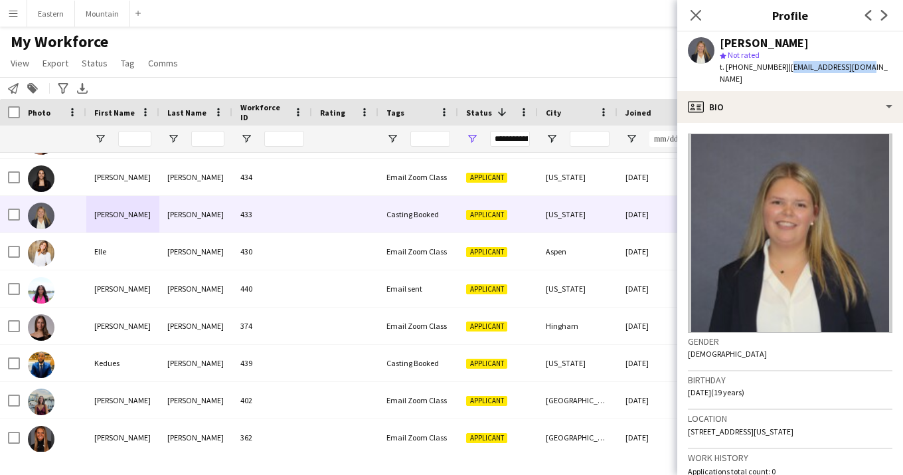
drag, startPoint x: 778, startPoint y: 68, endPoint x: 871, endPoint y: 66, distance: 92.3
click at [871, 66] on app-profile-header "[PERSON_NAME] star Not rated t. [PHONE_NUMBER] | [EMAIL_ADDRESS][DOMAIN_NAME]" at bounding box center [790, 61] width 226 height 59
click at [697, 16] on icon at bounding box center [695, 15] width 13 height 13
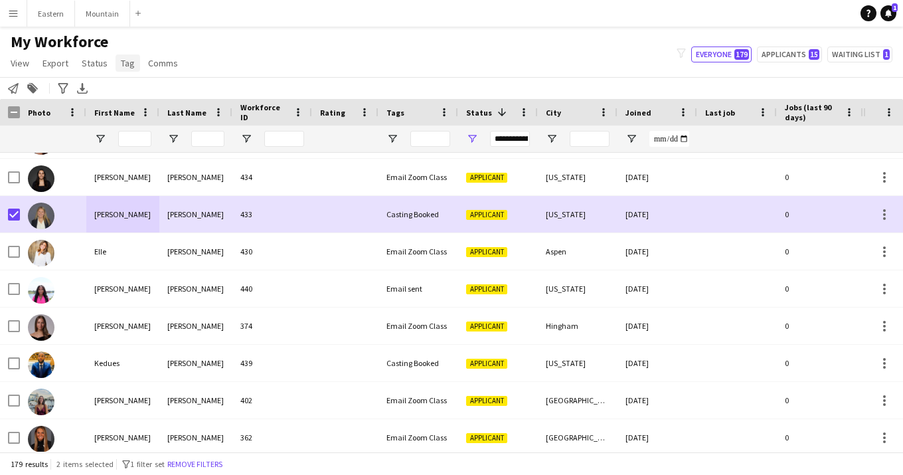
click at [127, 65] on span "Tag" at bounding box center [128, 63] width 14 height 12
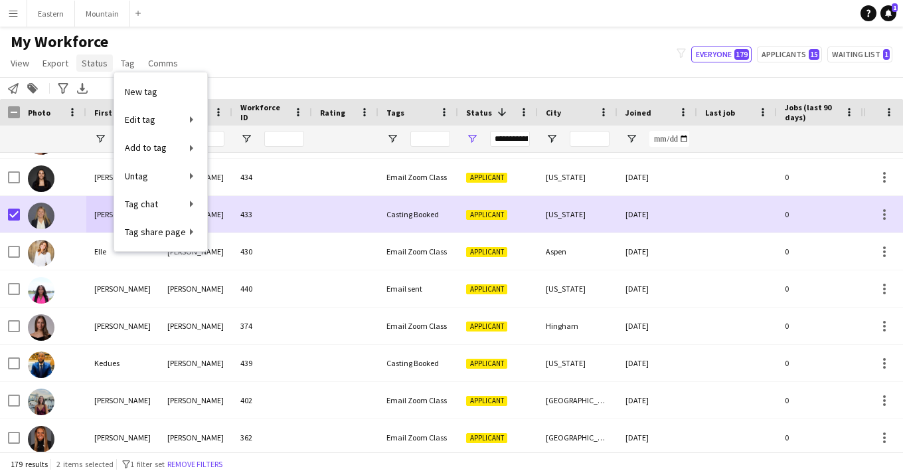
click at [98, 66] on span "Status" at bounding box center [95, 63] width 26 height 12
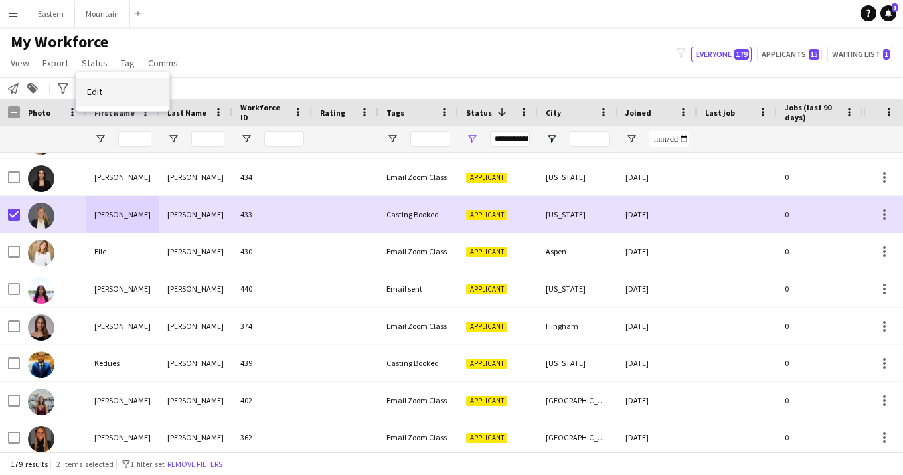
click at [99, 93] on span "Edit" at bounding box center [94, 92] width 15 height 12
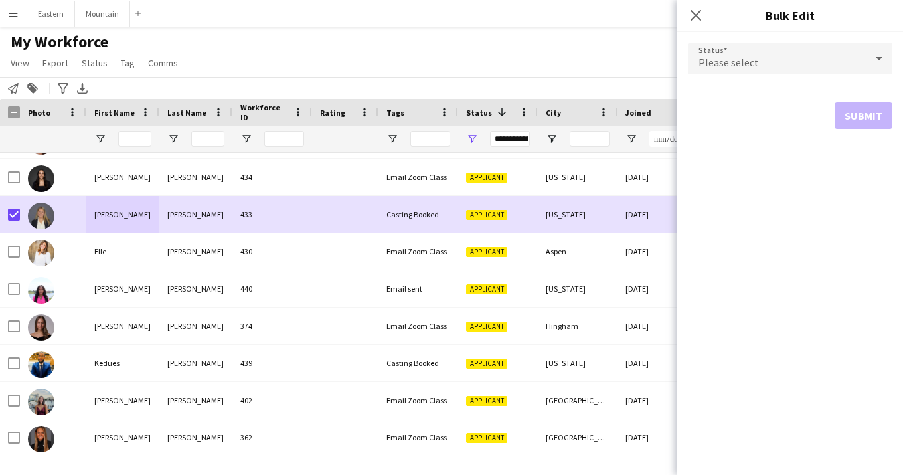
click at [762, 54] on div "Please select" at bounding box center [777, 59] width 178 height 32
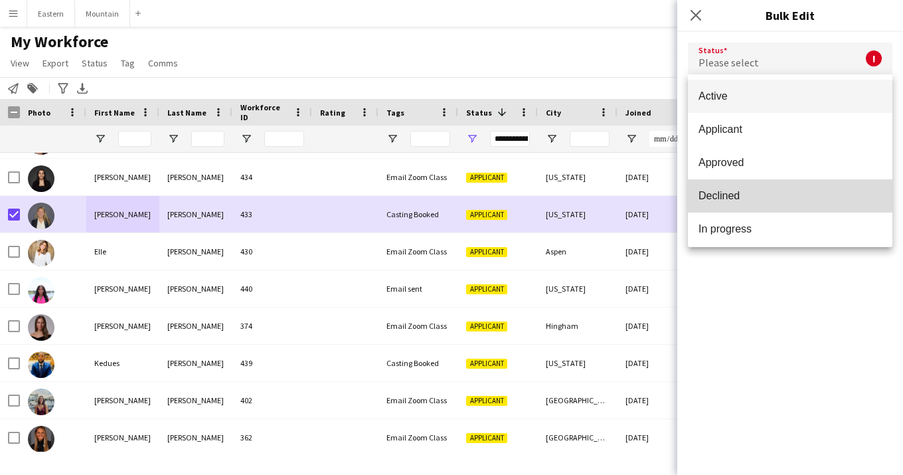
click at [725, 195] on span "Declined" at bounding box center [790, 195] width 183 height 13
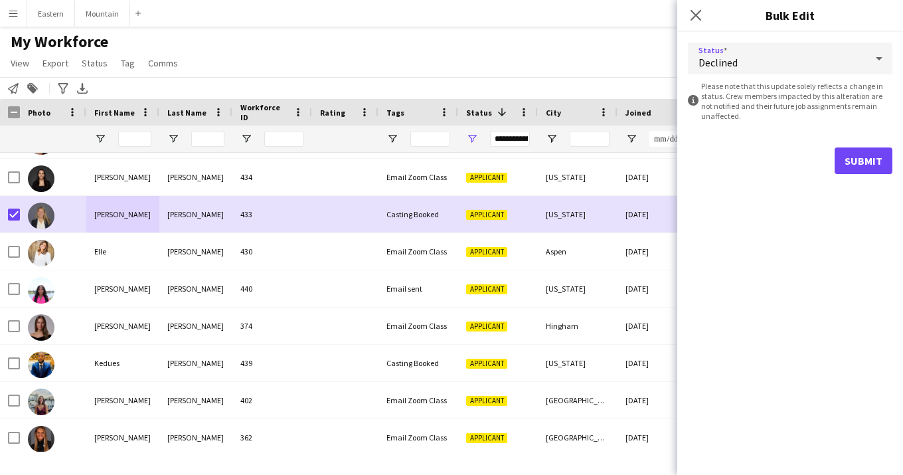
click at [865, 166] on button "Submit" at bounding box center [864, 160] width 58 height 27
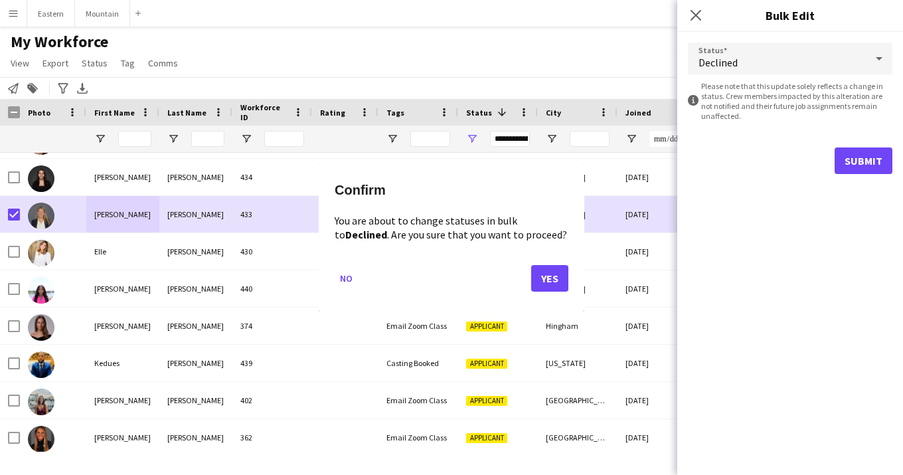
click at [566, 280] on button "Yes" at bounding box center [549, 278] width 37 height 27
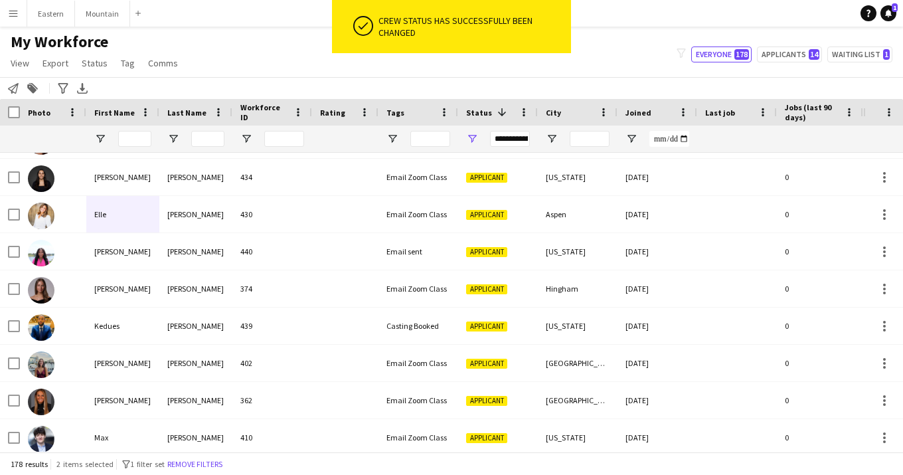
click at [510, 140] on div "**********" at bounding box center [510, 139] width 40 height 16
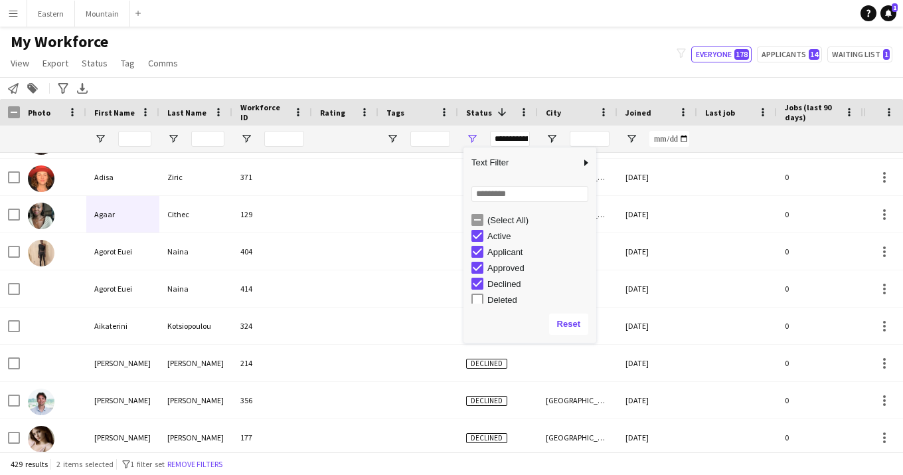
click at [412, 70] on div "My Workforce View Views Default view New view Update view Delete view Edit name…" at bounding box center [451, 54] width 903 height 45
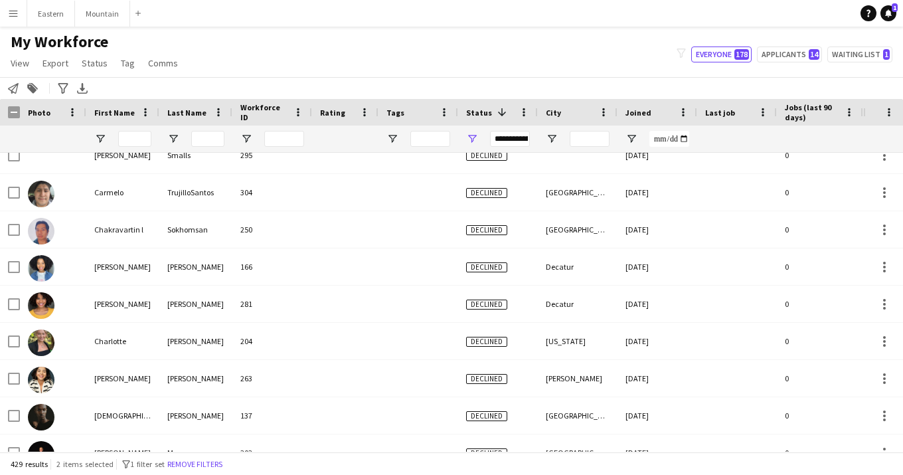
scroll to position [3904, 0]
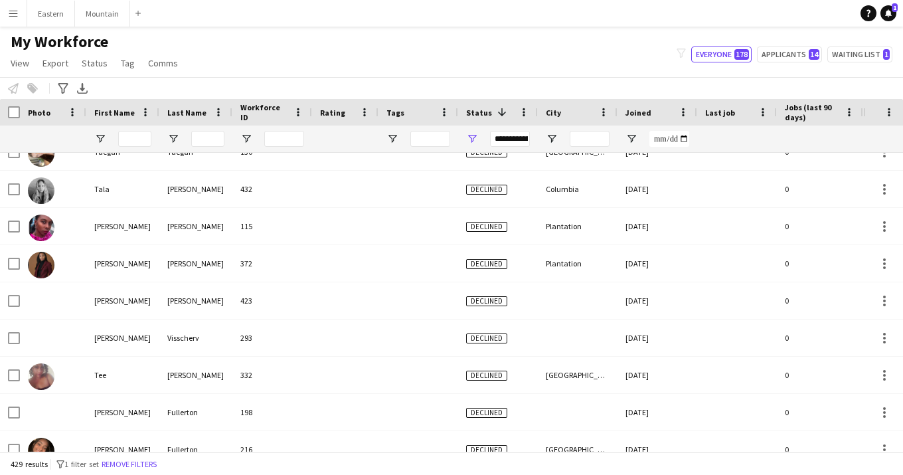
click at [500, 140] on div "**********" at bounding box center [510, 139] width 40 height 16
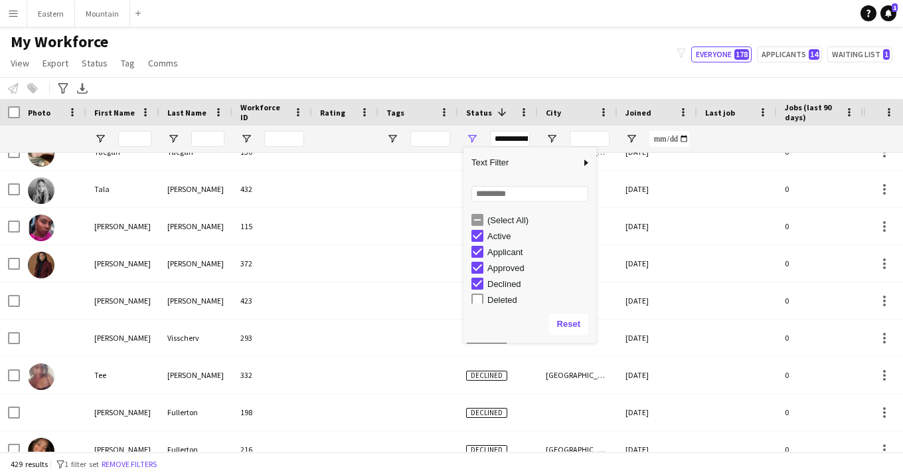
type input "**********"
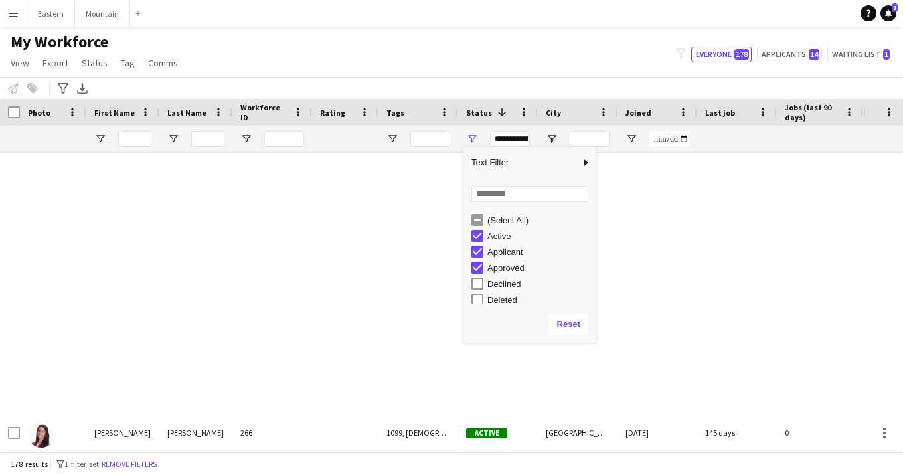
click at [414, 65] on div "My Workforce View Views Default view New view Update view Delete view Edit name…" at bounding box center [451, 54] width 903 height 45
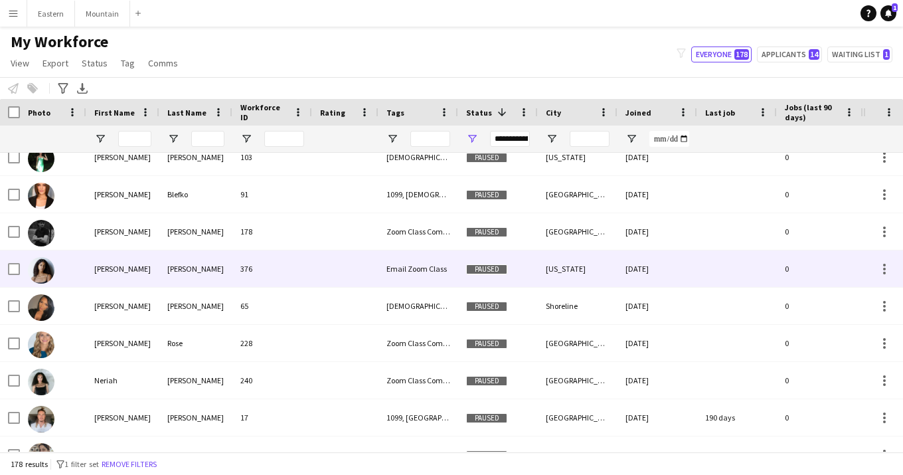
click at [253, 278] on div "376" at bounding box center [272, 268] width 80 height 37
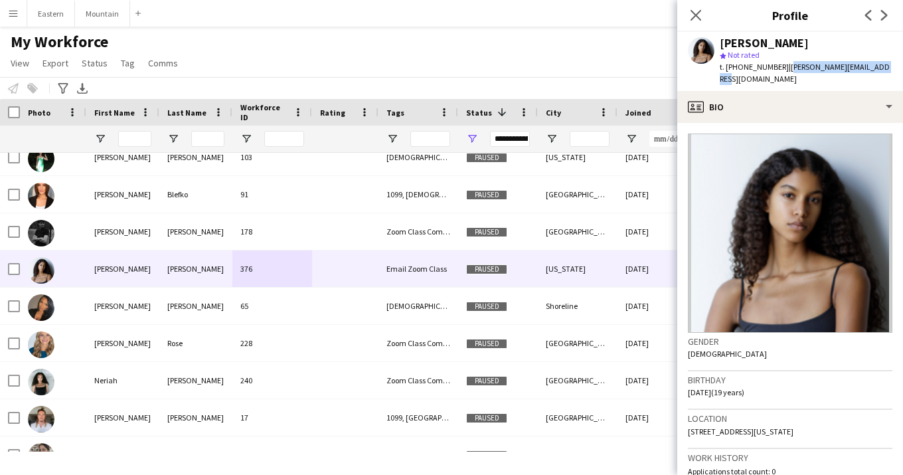
drag, startPoint x: 780, startPoint y: 67, endPoint x: 879, endPoint y: 72, distance: 99.7
click at [879, 72] on div "[PERSON_NAME] star Not rated t. [PHONE_NUMBER] | [PERSON_NAME][EMAIL_ADDRESS][D…" at bounding box center [790, 61] width 226 height 59
click at [695, 13] on icon "Close pop-in" at bounding box center [695, 15] width 13 height 13
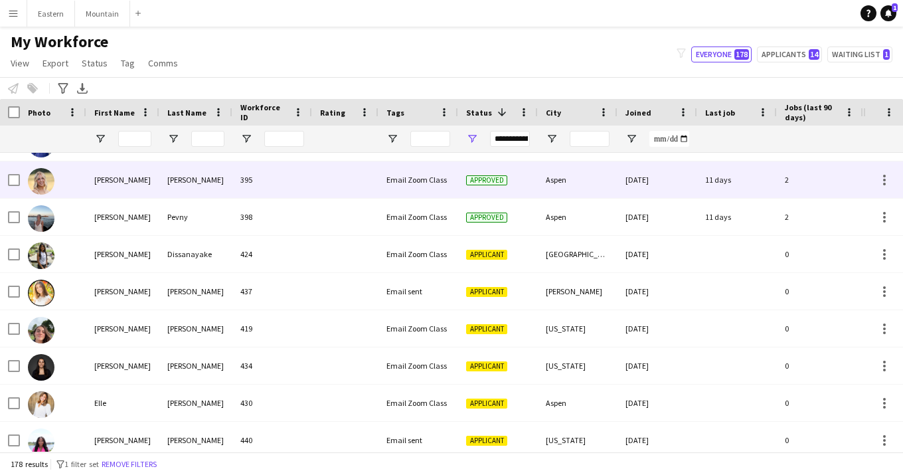
scroll to position [1630, 0]
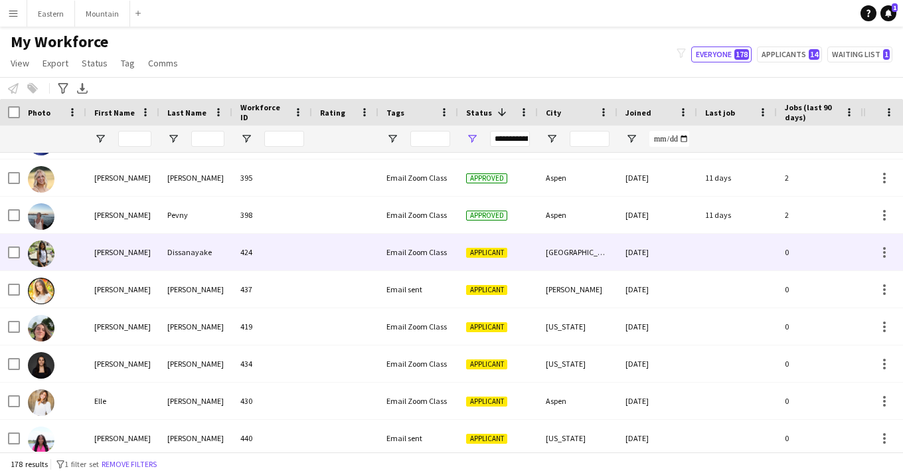
click at [401, 255] on div "Email Zoom Class" at bounding box center [419, 252] width 80 height 37
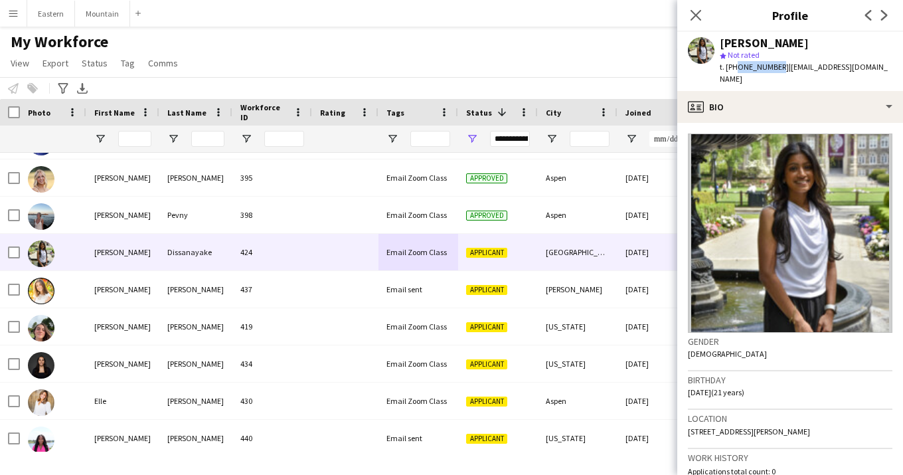
drag, startPoint x: 733, startPoint y: 68, endPoint x: 774, endPoint y: 70, distance: 40.6
click at [774, 70] on span "t. [PHONE_NUMBER]" at bounding box center [754, 67] width 69 height 10
click at [775, 52] on div "star Not rated" at bounding box center [806, 55] width 173 height 12
drag, startPoint x: 721, startPoint y: 46, endPoint x: 820, endPoint y: 48, distance: 99.0
click at [809, 48] on div "[PERSON_NAME]" at bounding box center [764, 43] width 89 height 12
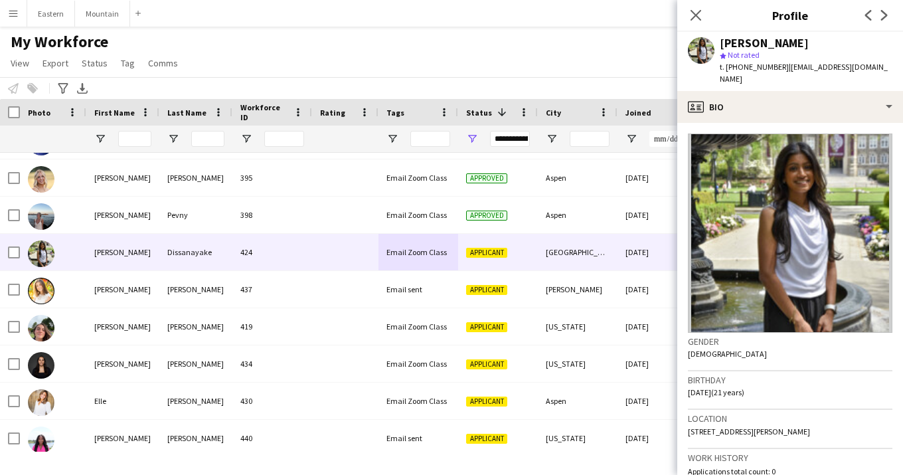
click at [829, 44] on div "[PERSON_NAME]" at bounding box center [806, 43] width 173 height 12
drag, startPoint x: 719, startPoint y: 44, endPoint x: 816, endPoint y: 48, distance: 97.1
click at [816, 48] on div "[PERSON_NAME] star Not rated t. [PHONE_NUMBER] | [EMAIL_ADDRESS][DOMAIN_NAME]" at bounding box center [790, 61] width 226 height 59
click at [825, 48] on div "[PERSON_NAME]" at bounding box center [806, 43] width 173 height 12
click at [698, 12] on icon "Close pop-in" at bounding box center [695, 15] width 13 height 13
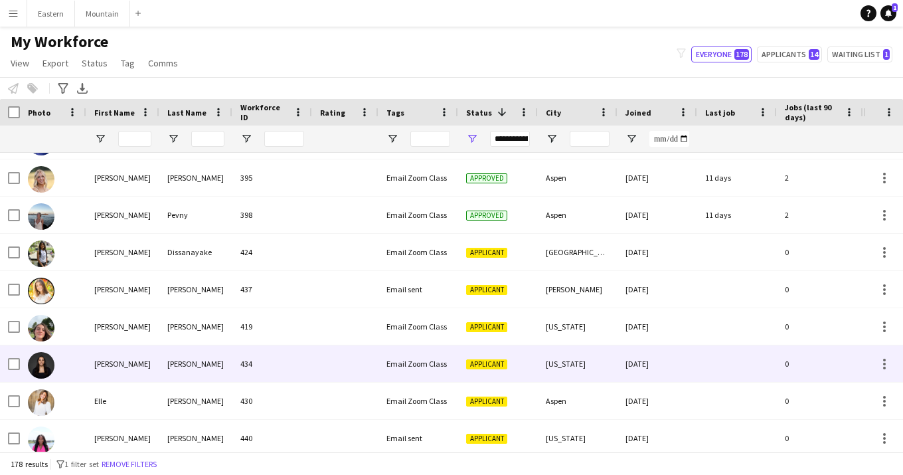
click at [327, 373] on div at bounding box center [345, 363] width 66 height 37
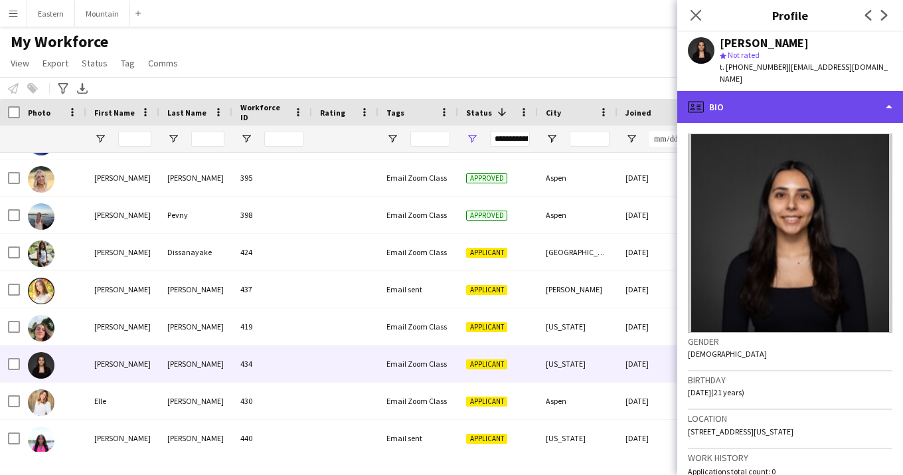
click at [756, 94] on div "profile Bio" at bounding box center [790, 107] width 226 height 32
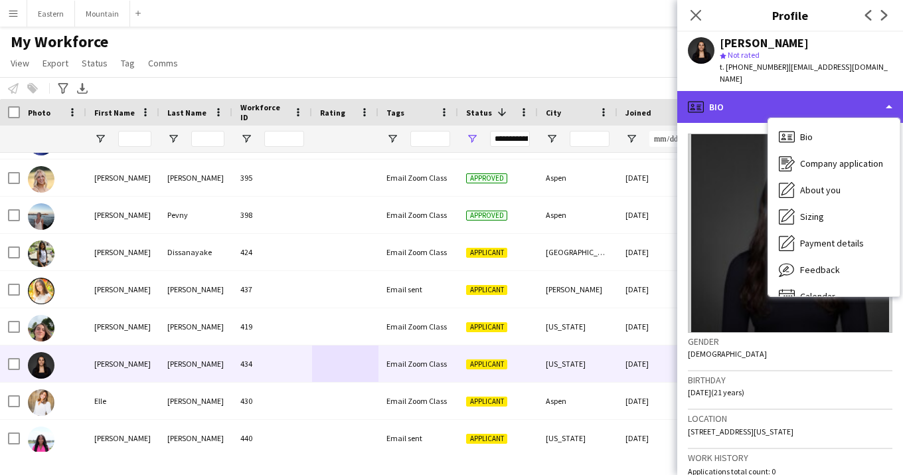
click at [750, 105] on div "profile Bio" at bounding box center [790, 107] width 226 height 32
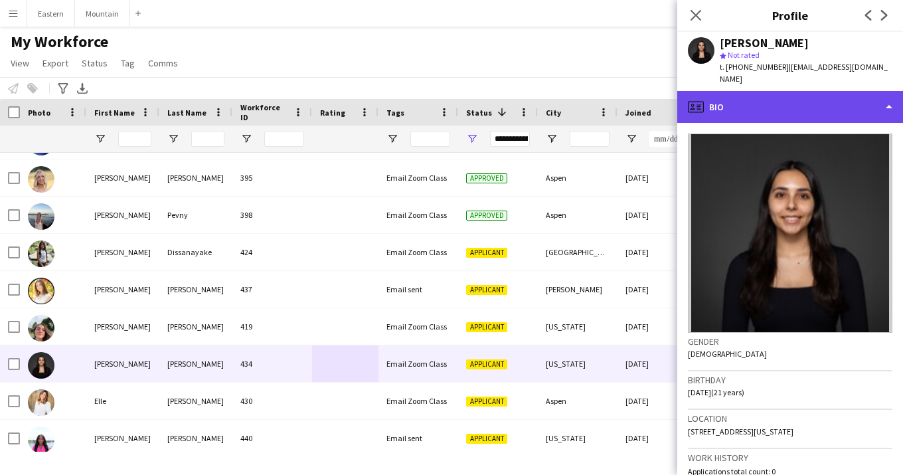
click at [750, 105] on div "profile Bio" at bounding box center [790, 107] width 226 height 32
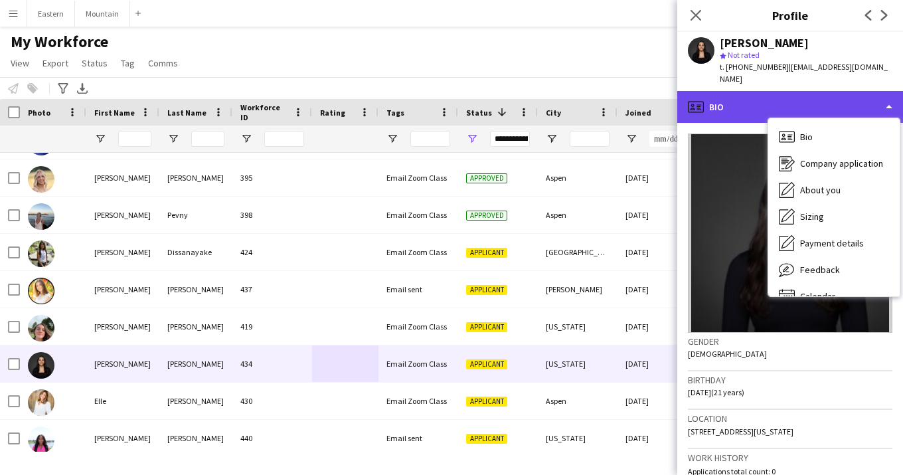
click at [750, 105] on div "profile Bio" at bounding box center [790, 107] width 226 height 32
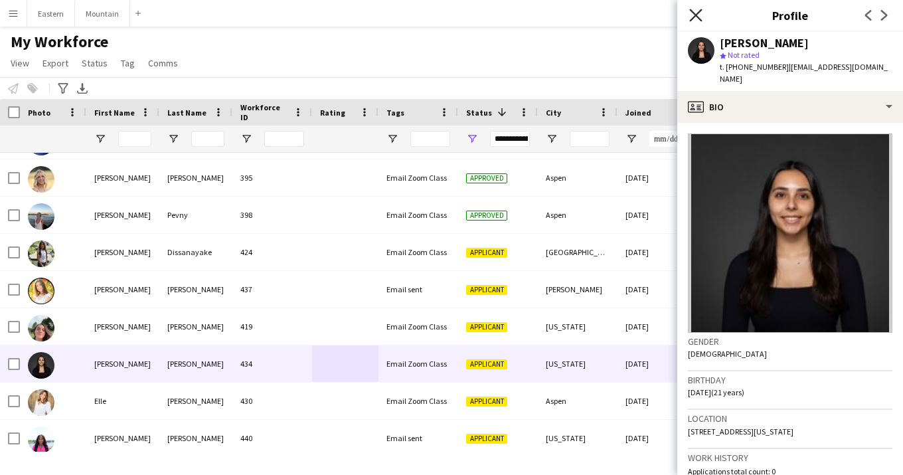
click at [694, 16] on icon "Close pop-in" at bounding box center [695, 15] width 13 height 13
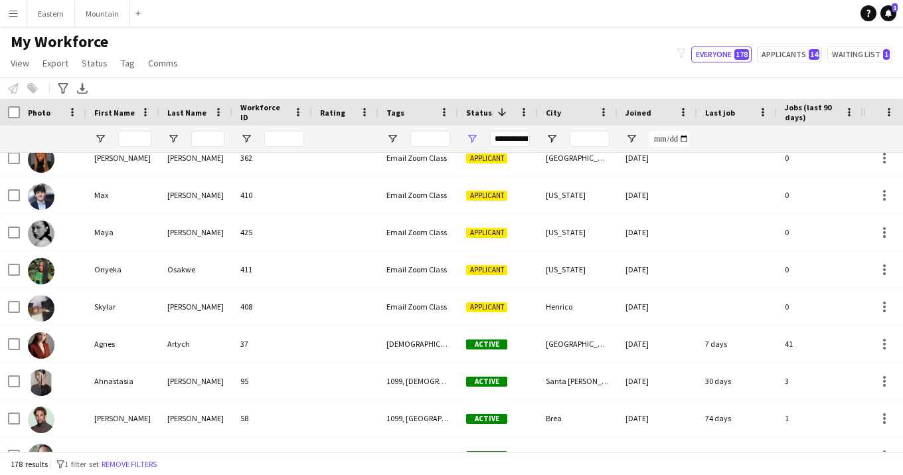
scroll to position [2059, 0]
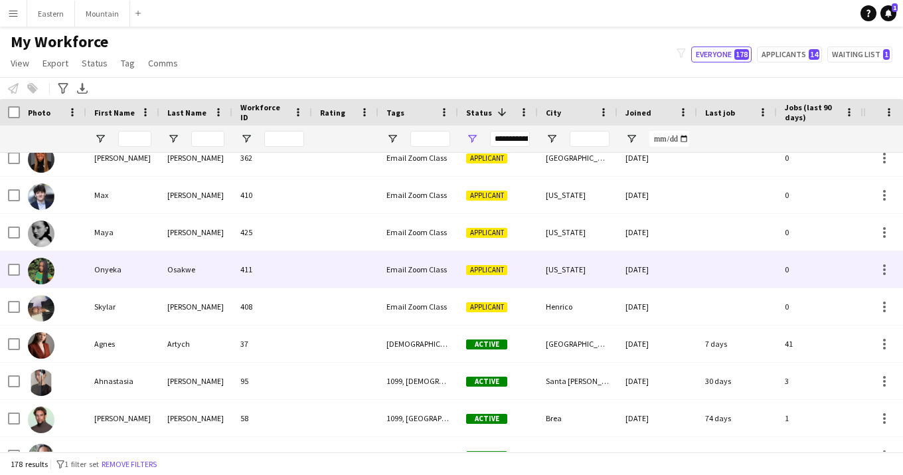
click at [325, 261] on div at bounding box center [345, 269] width 66 height 37
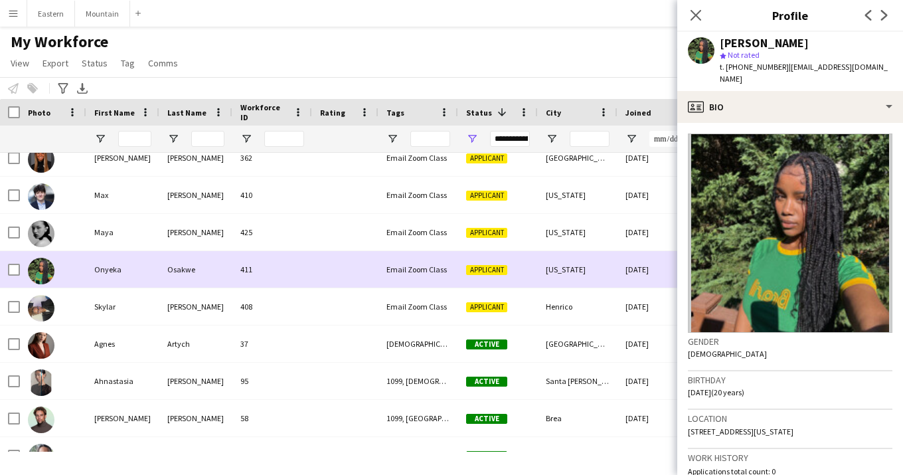
click at [325, 261] on div at bounding box center [345, 269] width 66 height 37
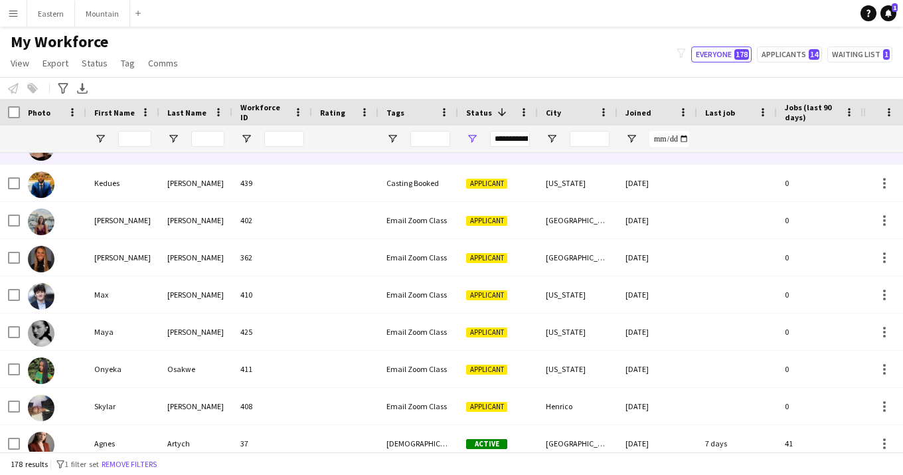
scroll to position [2012, 0]
